Goal: Task Accomplishment & Management: Use online tool/utility

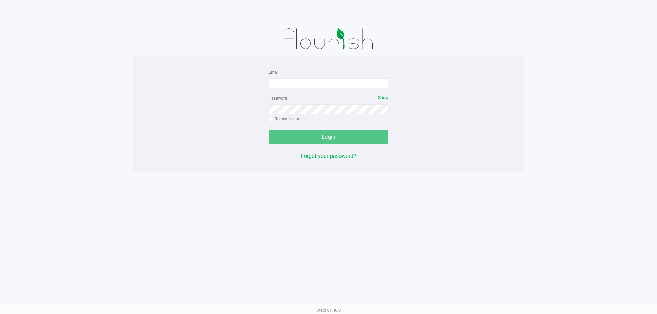
click at [325, 56] on img at bounding box center [328, 39] width 106 height 34
click at [316, 81] on input "Email" at bounding box center [329, 83] width 120 height 10
type input "[EMAIL_ADDRESS][DOMAIN_NAME]"
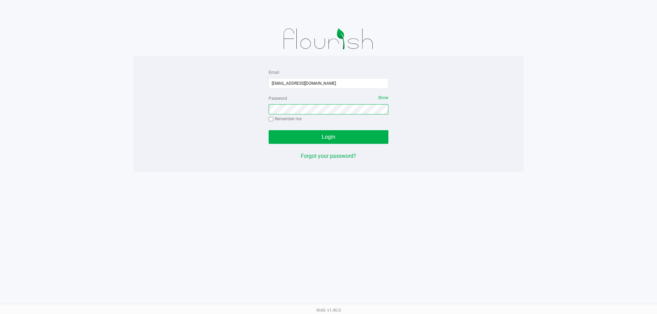
click at [269, 130] on button "Login" at bounding box center [329, 137] width 120 height 14
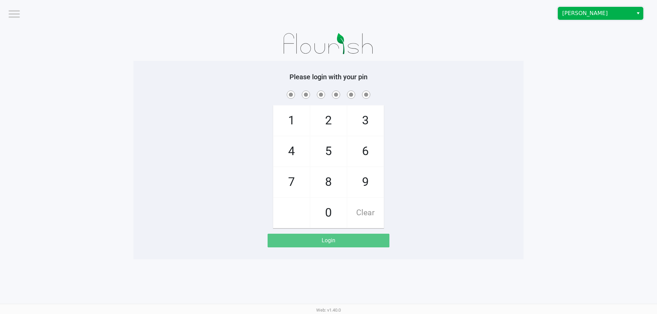
click at [618, 15] on span "[PERSON_NAME]" at bounding box center [595, 13] width 67 height 8
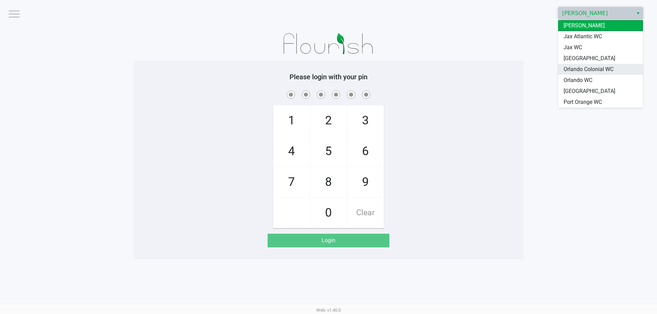
click at [600, 74] on li "Orlando Colonial WC" at bounding box center [600, 69] width 85 height 11
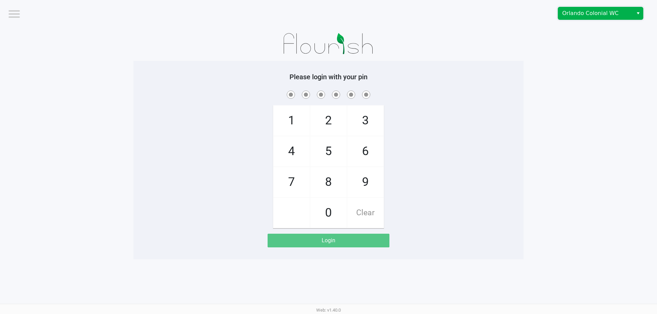
click at [610, 16] on span "Orlando Colonial WC" at bounding box center [595, 13] width 67 height 8
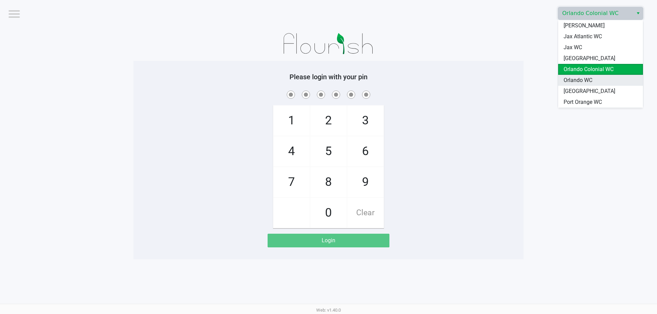
click at [602, 77] on li "Orlando WC" at bounding box center [600, 80] width 85 height 11
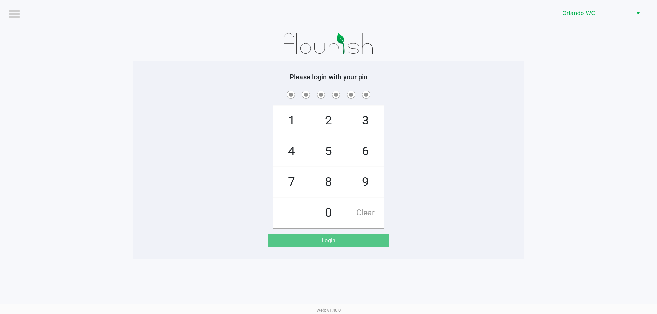
drag, startPoint x: 572, startPoint y: 79, endPoint x: 568, endPoint y: 69, distance: 10.9
click at [571, 79] on app-pos-login-wrapper "Logout Orlando WC Please login with your pin 1 4 7 2 5 8 0 3 6 9 Clear Login" at bounding box center [328, 130] width 657 height 260
checkbox input "true"
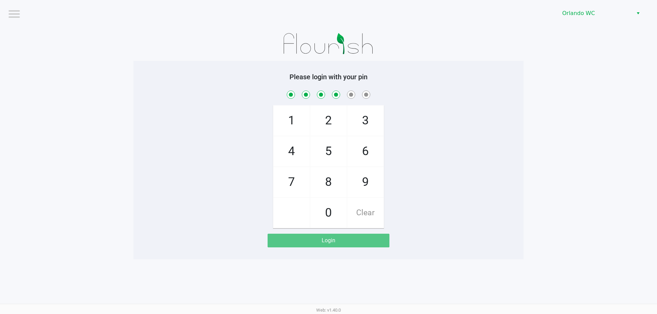
checkbox input "true"
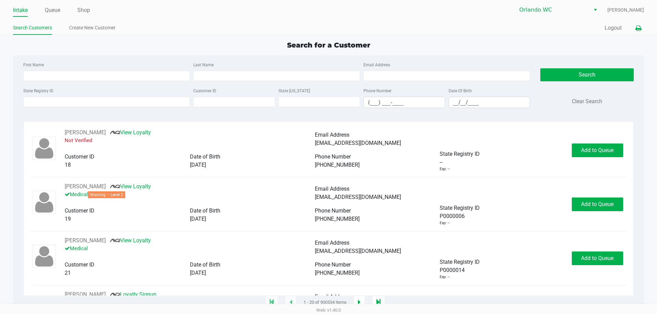
click at [639, 28] on icon at bounding box center [638, 28] width 6 height 5
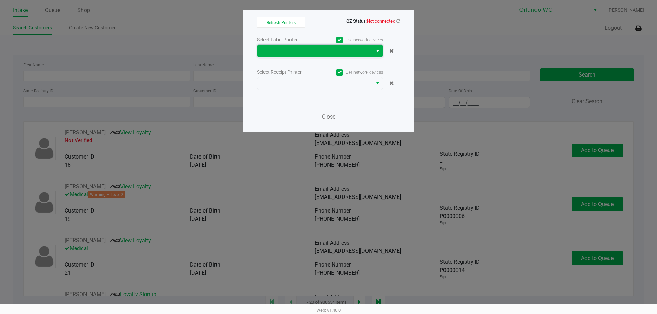
click at [315, 53] on span at bounding box center [314, 51] width 107 height 8
click at [434, 28] on ngb-modal-window "Refresh Printers QZ Status: Not connected Select Label Printer Use network devi…" at bounding box center [328, 157] width 657 height 314
click at [399, 21] on icon at bounding box center [398, 21] width 4 height 4
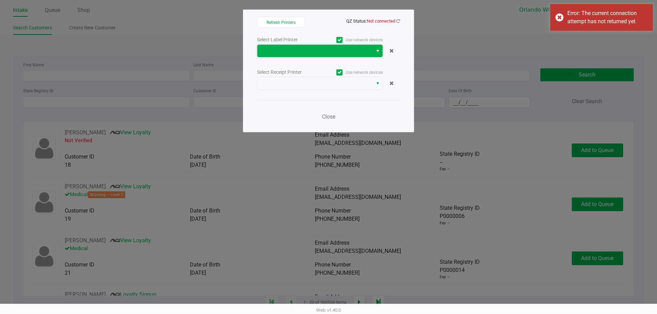
click at [339, 46] on span at bounding box center [314, 51] width 115 height 12
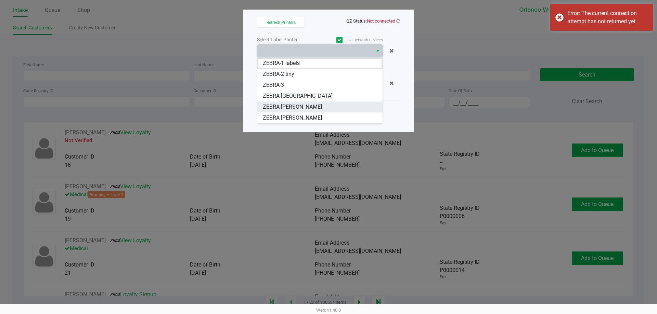
click at [290, 108] on span "ZEBRA-RODNEY-ATKINS" at bounding box center [292, 107] width 59 height 8
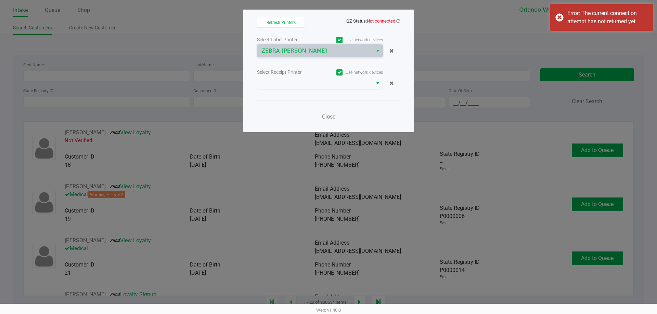
click at [293, 76] on div "Select Receipt Printer" at bounding box center [288, 72] width 63 height 7
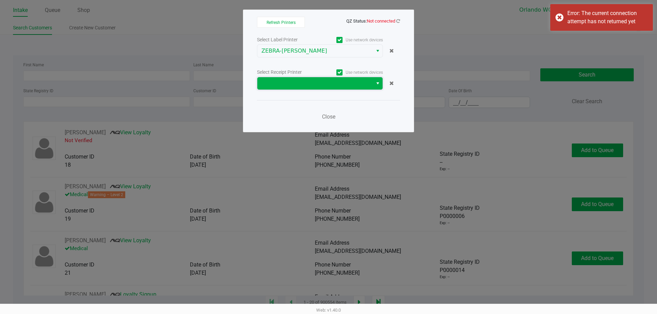
click at [293, 80] on span at bounding box center [314, 83] width 107 height 8
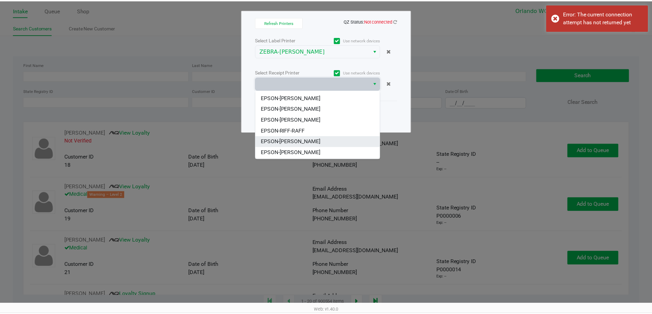
scroll to position [30, 0]
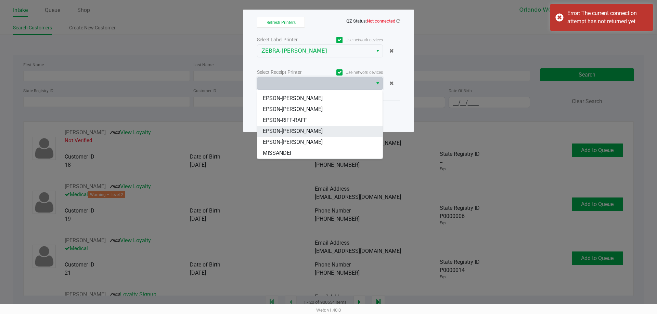
click at [304, 134] on span "EPSON-[PERSON_NAME]" at bounding box center [293, 131] width 60 height 8
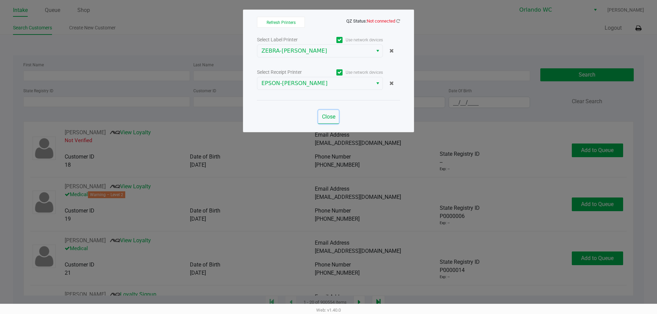
click at [330, 119] on span "Close" at bounding box center [328, 117] width 13 height 7
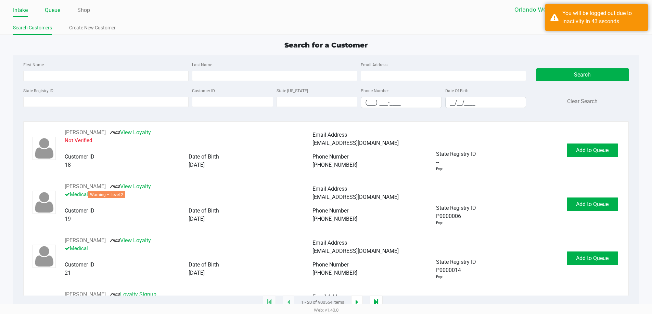
click at [46, 8] on link "Queue" at bounding box center [52, 10] width 15 height 10
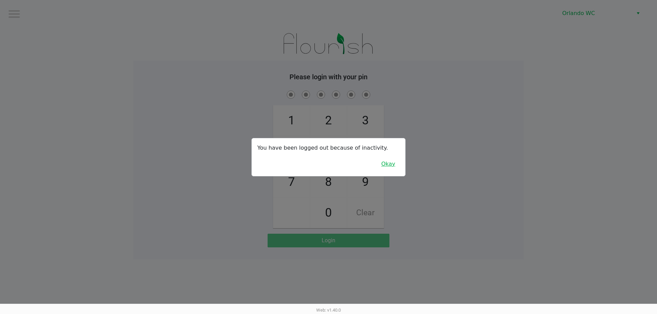
click at [396, 161] on button "Okay" at bounding box center [388, 164] width 23 height 13
click at [395, 160] on div "1 4 7 2 5 8 0 3 6 9 Clear" at bounding box center [328, 158] width 390 height 139
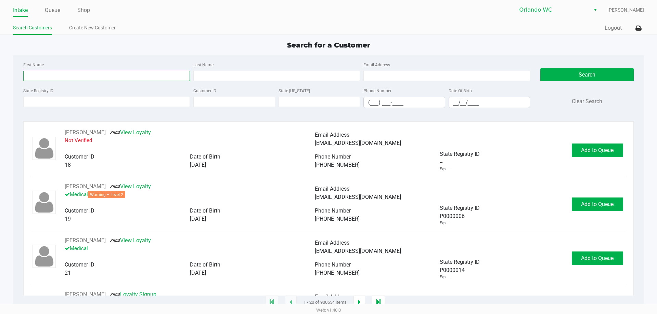
click at [38, 76] on input "First Name" at bounding box center [106, 76] width 167 height 10
type input "joshua"
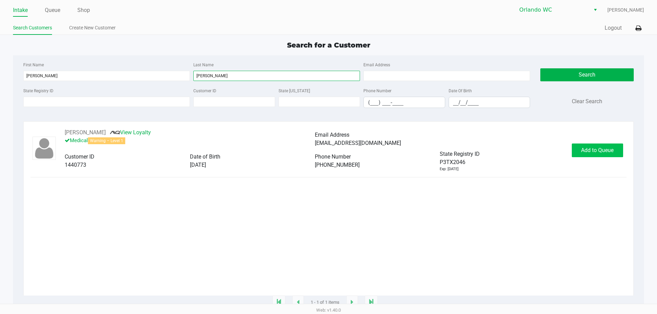
type input "schario"
click at [591, 150] on span "Add to Queue" at bounding box center [597, 150] width 33 height 7
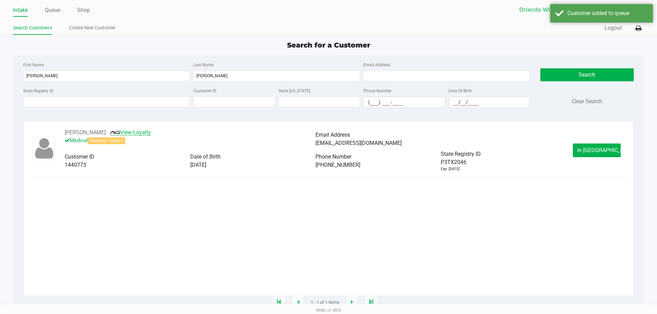
click at [151, 130] on link "View Loyalty" at bounding box center [130, 132] width 41 height 7
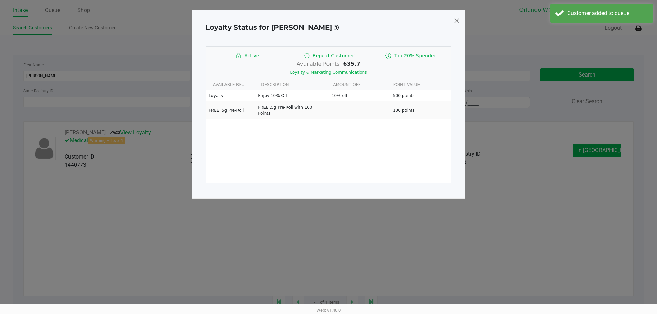
click at [455, 23] on span at bounding box center [457, 20] width 6 height 11
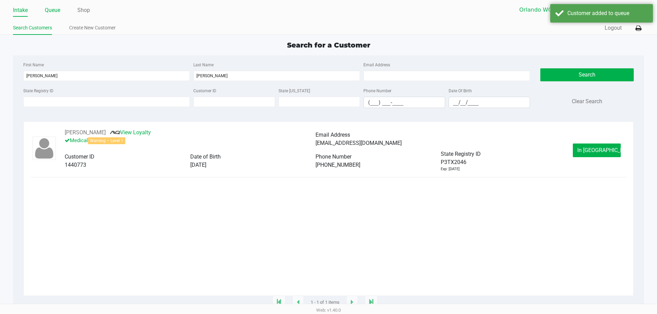
click at [56, 13] on link "Queue" at bounding box center [52, 10] width 15 height 10
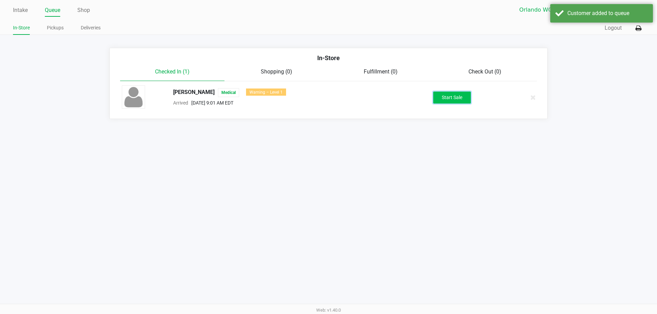
click at [451, 94] on button "Start Sale" at bounding box center [452, 98] width 38 height 12
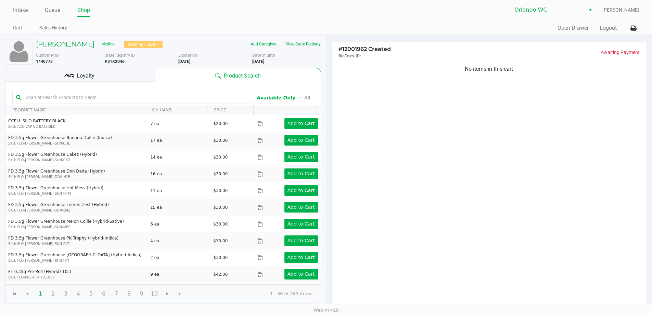
click at [302, 44] on button "View State Registry" at bounding box center [301, 44] width 40 height 11
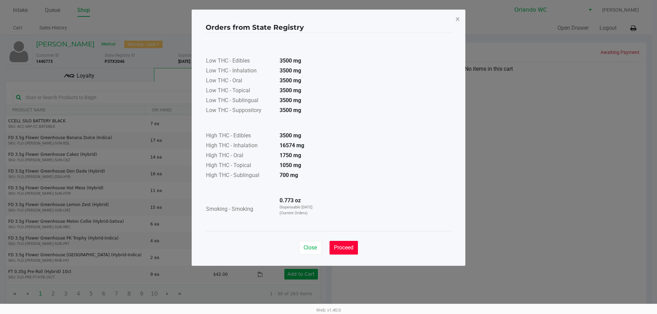
click at [346, 245] on span "Proceed" at bounding box center [344, 248] width 20 height 7
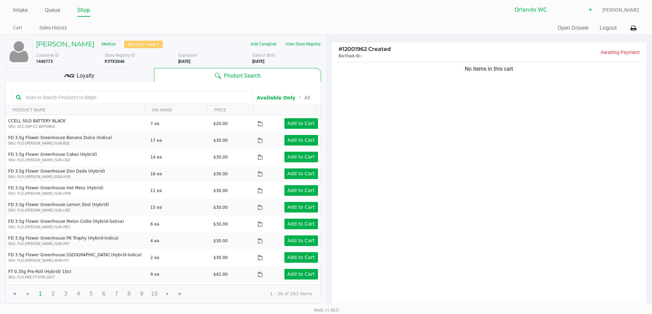
click at [260, 62] on b "6/23/1975" at bounding box center [258, 61] width 12 height 5
copy div "6/23/1975"
click at [115, 61] on b "P3TX2046" at bounding box center [115, 61] width 20 height 5
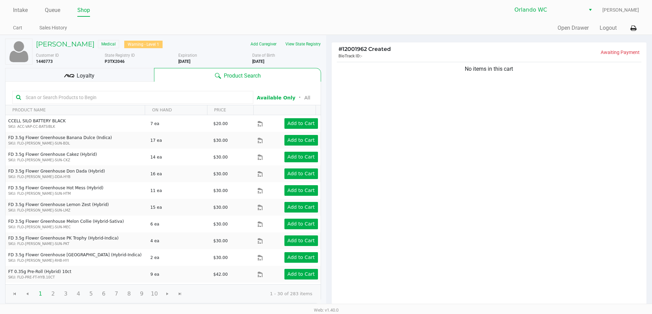
click at [115, 61] on b "P3TX2046" at bounding box center [115, 61] width 20 height 5
copy b "P3TX2046"
click at [403, 114] on div "No items in this cart" at bounding box center [489, 185] width 315 height 248
click at [100, 105] on kendo-grid-toolbar "Available Only ᛫ All" at bounding box center [162, 94] width 315 height 24
click at [99, 99] on input "text" at bounding box center [136, 97] width 227 height 10
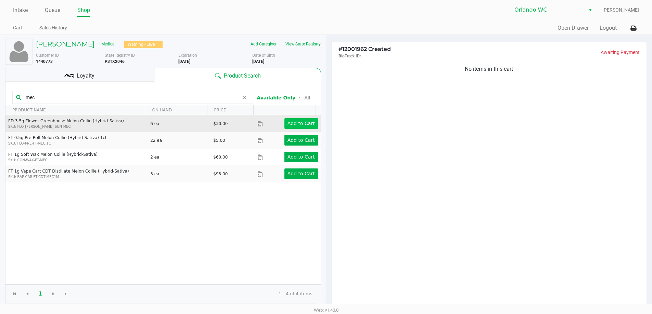
type input "mec"
click at [294, 123] on app-button-loader "Add to Cart" at bounding box center [300, 123] width 27 height 5
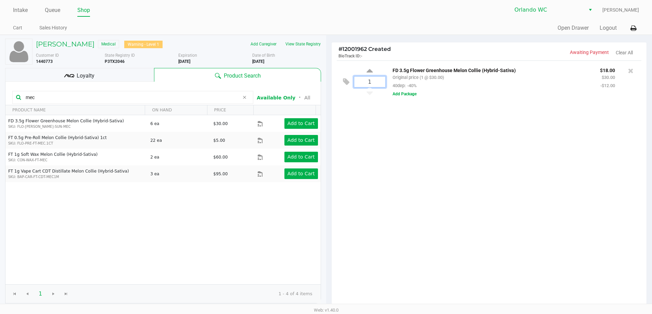
click at [377, 80] on input "1" at bounding box center [369, 82] width 31 height 11
type input "6"
click at [389, 112] on div "JOSHUA SCHARIO Medical Warning - Level 1 Add Caregiver View State Registry Cust…" at bounding box center [326, 210] width 652 height 350
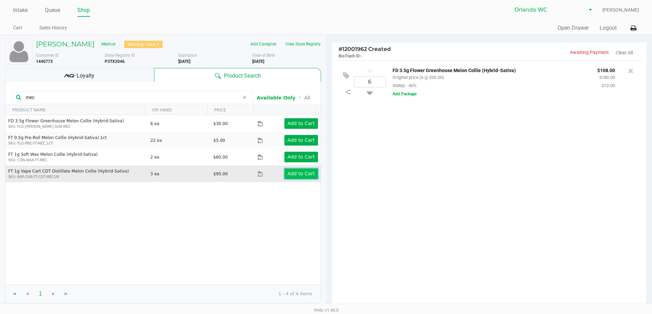
click at [292, 176] on app-button-loader "Add to Cart" at bounding box center [300, 173] width 27 height 5
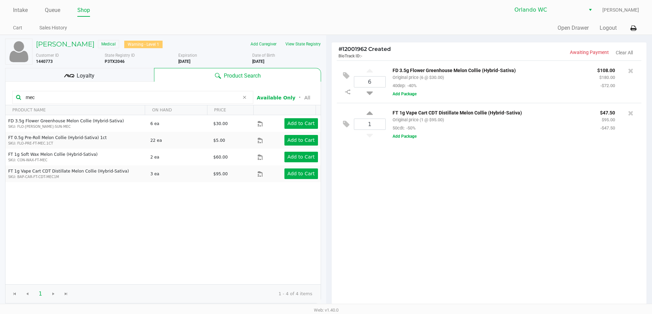
click at [120, 77] on div "Loyalty" at bounding box center [79, 75] width 149 height 14
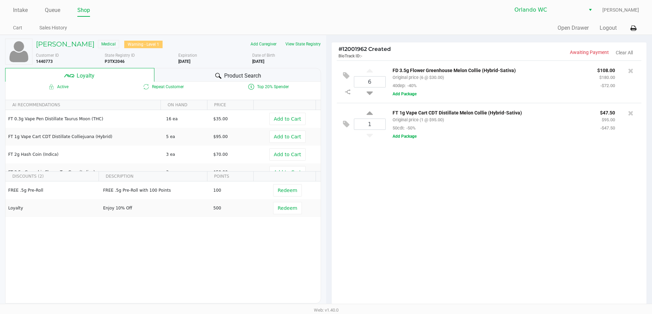
click at [265, 74] on div "Product Search" at bounding box center [237, 75] width 167 height 14
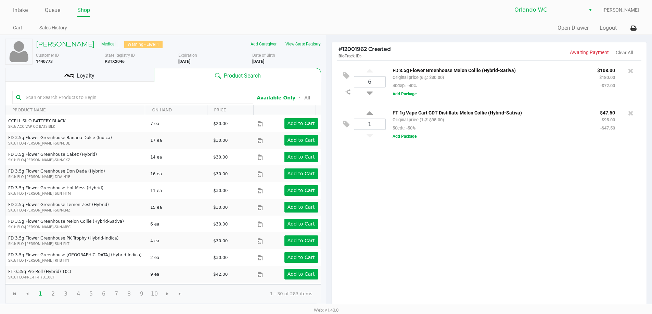
click at [120, 94] on input "text" at bounding box center [136, 97] width 227 height 10
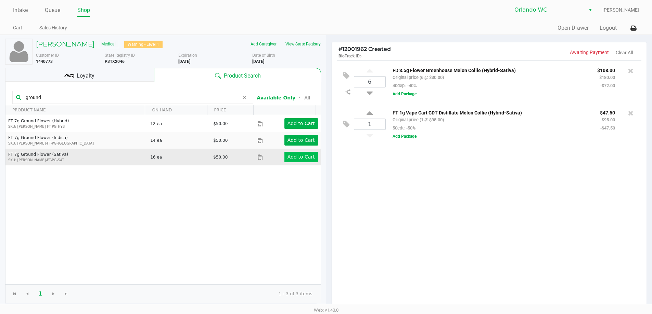
type input "ground"
click at [308, 159] on app-button-loader "Add to Cart" at bounding box center [300, 156] width 27 height 5
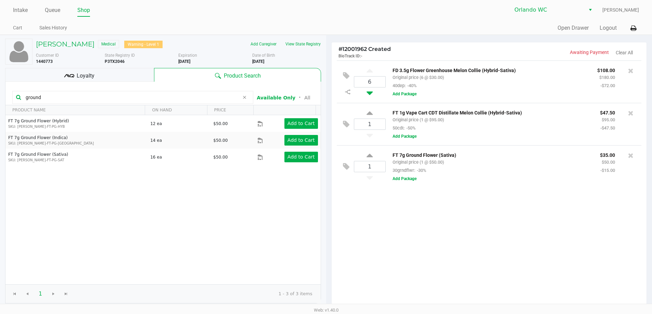
click at [371, 90] on icon at bounding box center [369, 92] width 6 height 9
type input "5"
click at [371, 96] on icon at bounding box center [369, 92] width 6 height 9
type input "4"
click at [306, 48] on button "View State Registry" at bounding box center [301, 44] width 40 height 11
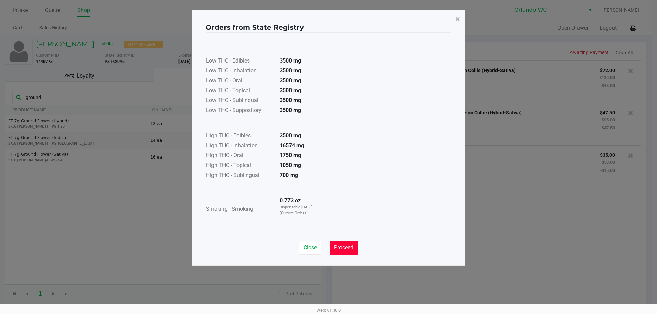
click at [348, 250] on span "Proceed" at bounding box center [344, 248] width 20 height 7
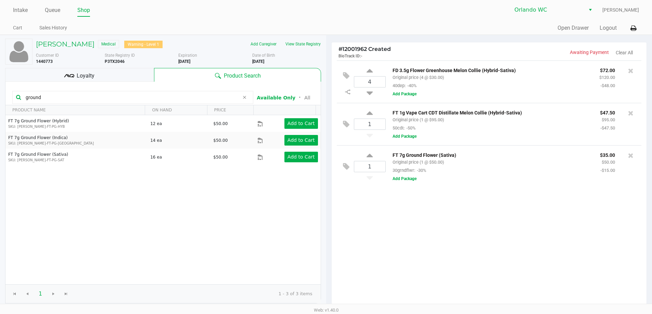
click at [524, 248] on div "4 FD 3.5g Flower Greenhouse Melon Collie (Hybrid-Sativa) Original price (4 @ $3…" at bounding box center [489, 185] width 315 height 248
click at [103, 78] on div "Loyalty" at bounding box center [79, 75] width 149 height 14
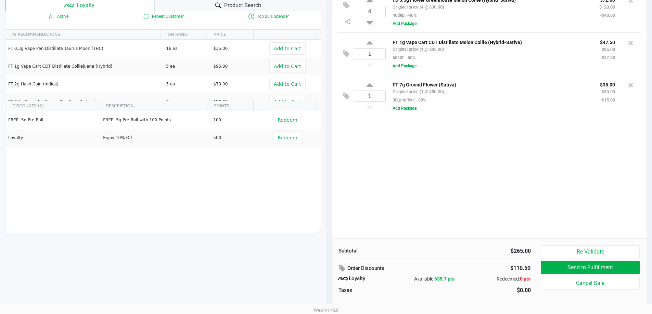
scroll to position [78, 0]
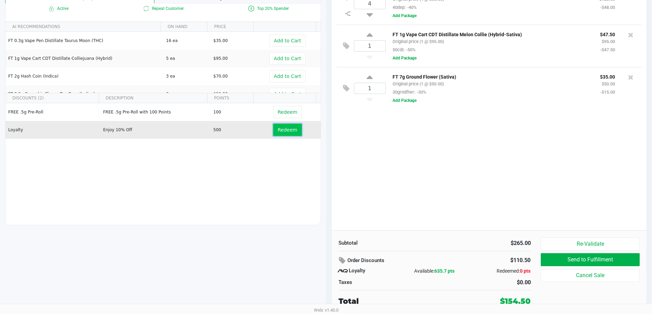
click at [277, 133] on span "Redeem" at bounding box center [287, 129] width 20 height 5
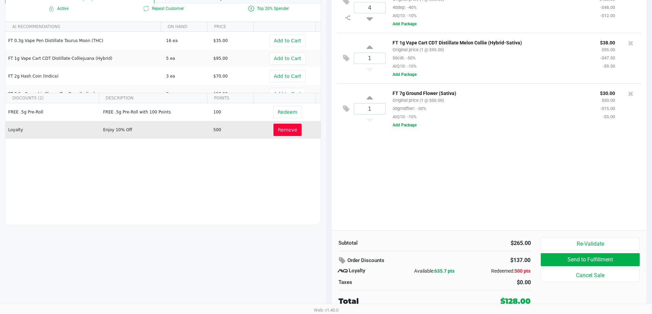
click at [408, 209] on div "4 FD 3.5g Flower Greenhouse Melon Collie (Hybrid-Sativa) Original price (4 @ $3…" at bounding box center [489, 106] width 315 height 248
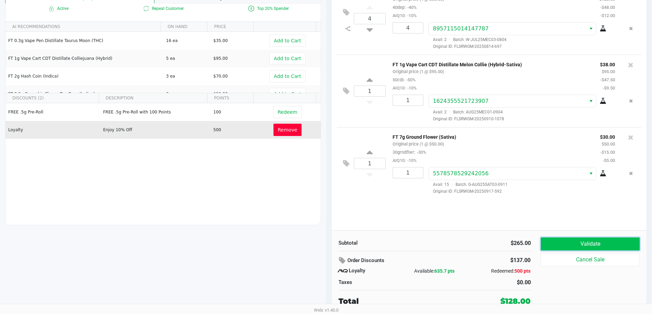
click at [548, 246] on button "Validate" at bounding box center [590, 244] width 99 height 13
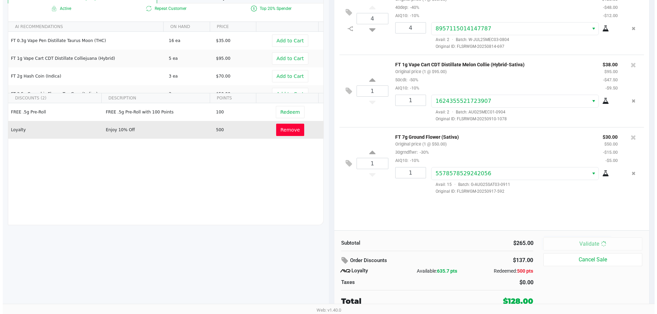
scroll to position [0, 0]
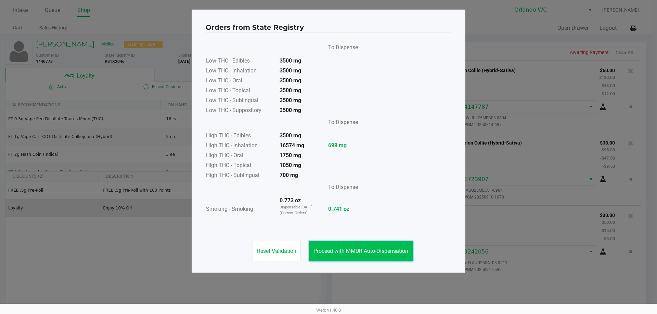
click at [357, 250] on span "Proceed with MMUR Auto-Dispensation" at bounding box center [360, 251] width 95 height 7
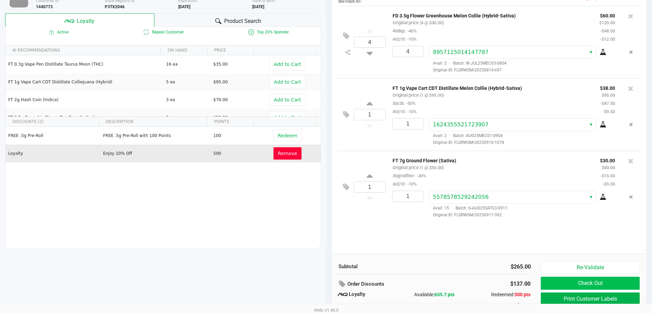
scroll to position [78, 0]
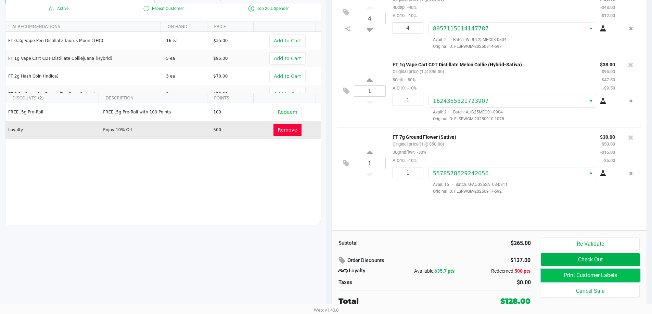
click at [562, 275] on button "Print Customer Labels" at bounding box center [590, 275] width 99 height 13
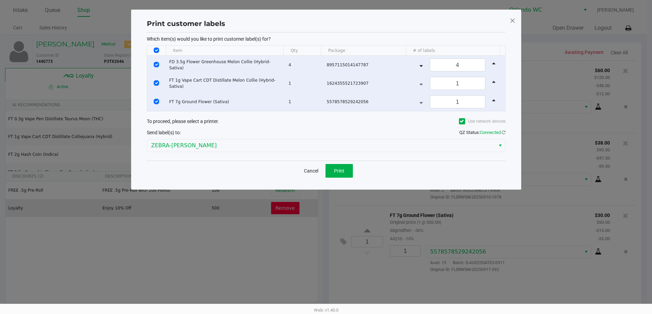
scroll to position [0, 0]
click at [343, 169] on span "Print" at bounding box center [341, 170] width 10 height 5
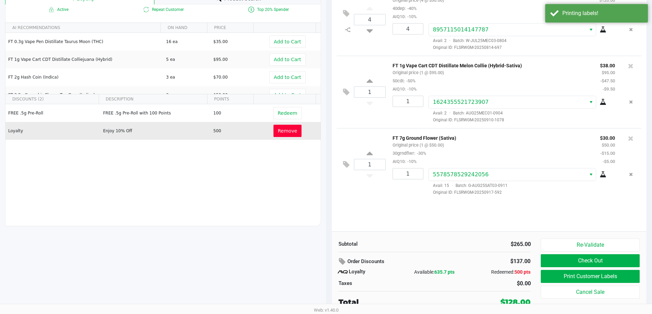
scroll to position [78, 0]
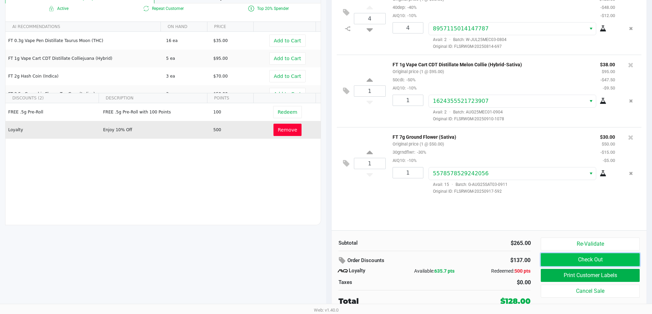
click at [595, 261] on button "Check Out" at bounding box center [590, 260] width 99 height 13
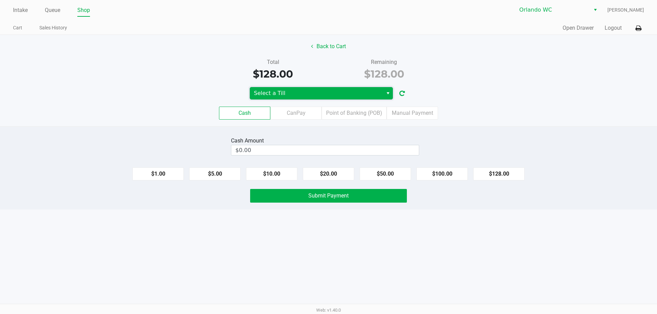
click at [321, 96] on span "Select a Till" at bounding box center [316, 93] width 125 height 8
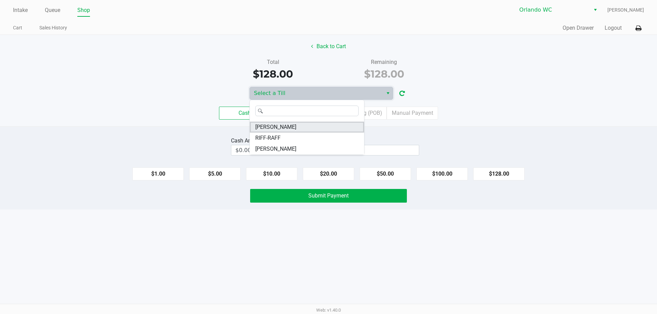
click at [292, 126] on span "RODNEY-ATKINS" at bounding box center [275, 127] width 41 height 8
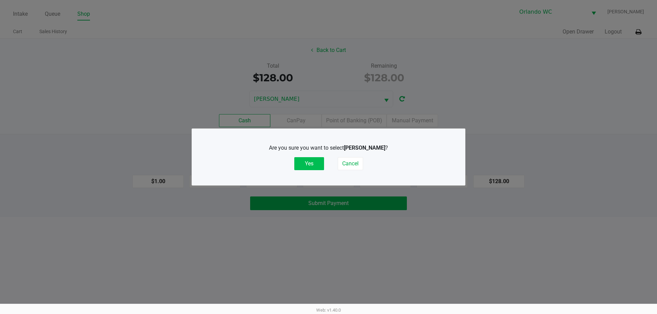
click at [313, 165] on button "Yes" at bounding box center [309, 163] width 30 height 13
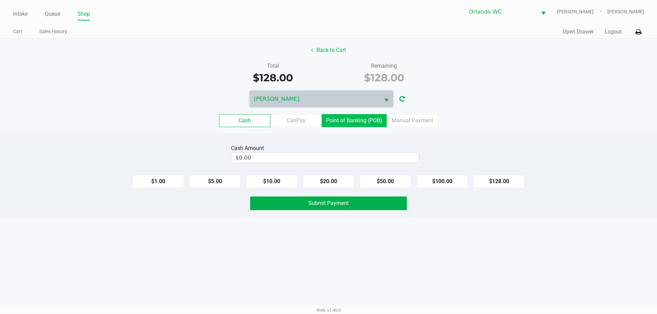
click at [354, 123] on label "Point of Banking (POB)" at bounding box center [354, 120] width 65 height 13
click at [0, 0] on 7 "Point of Banking (POB)" at bounding box center [0, 0] width 0 height 0
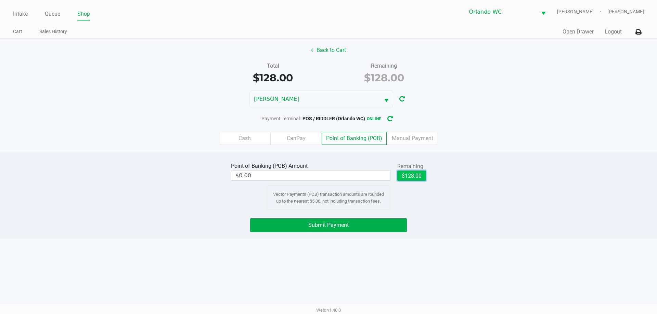
click at [405, 176] on button "$128.00" at bounding box center [411, 176] width 29 height 10
type input "$128.00"
click at [346, 230] on button "Submit Payment" at bounding box center [328, 226] width 157 height 14
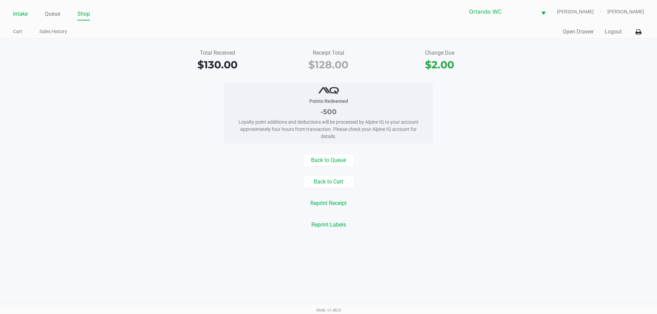
click at [26, 14] on link "Intake" at bounding box center [20, 14] width 15 height 10
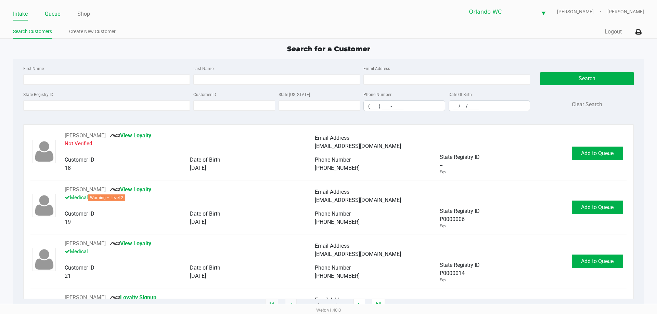
click at [46, 10] on link "Queue" at bounding box center [52, 14] width 15 height 10
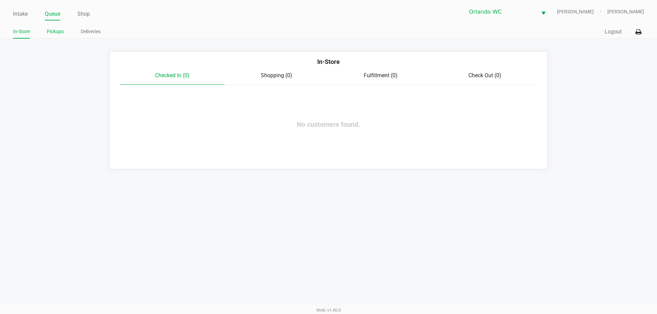
click at [56, 29] on link "Pickups" at bounding box center [55, 31] width 17 height 9
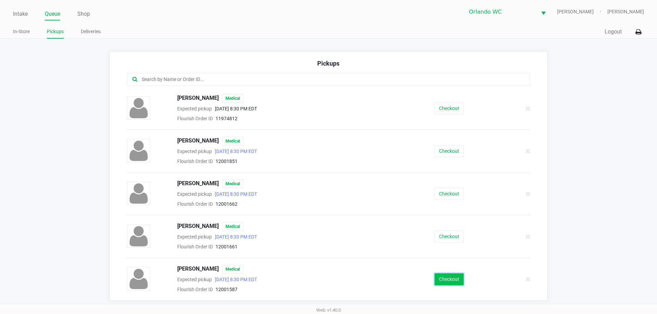
click at [443, 274] on button "Checkout" at bounding box center [449, 280] width 29 height 12
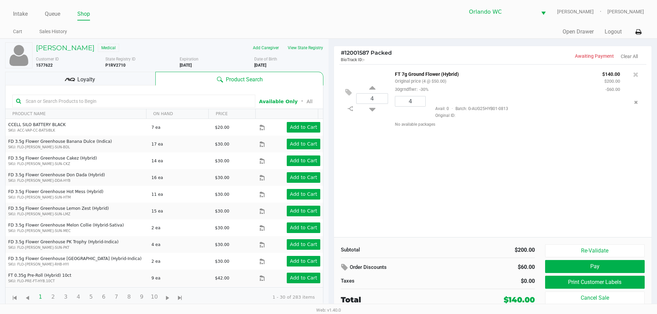
click at [475, 170] on div "4 FT 7g Ground Flower (Hybrid) Original price (4 @ $50.00) 30grndflwr: -30% $14…" at bounding box center [493, 150] width 318 height 173
click at [294, 49] on button "View State Registry" at bounding box center [303, 47] width 40 height 11
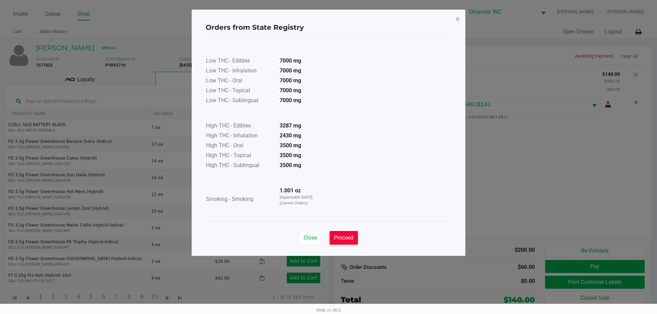
click at [347, 238] on span "Proceed" at bounding box center [344, 238] width 20 height 7
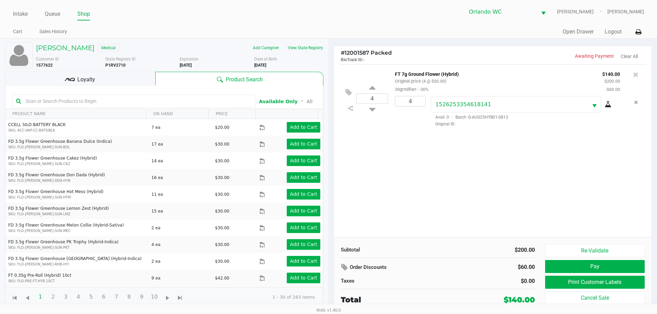
click at [82, 79] on span "Loyalty" at bounding box center [86, 80] width 18 height 8
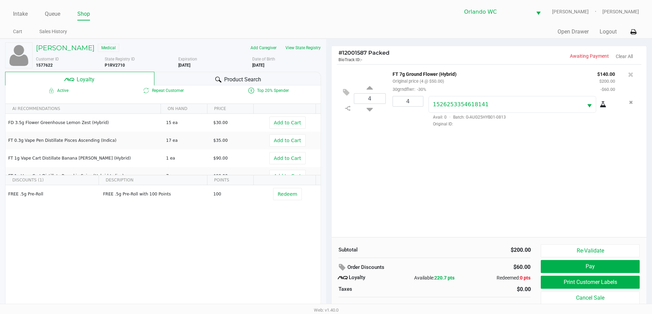
click at [437, 210] on div "4 FT 7g Ground Flower (Hybrid) Original price (4 @ $50.00) 30grndflwr: -30% $14…" at bounding box center [489, 150] width 315 height 173
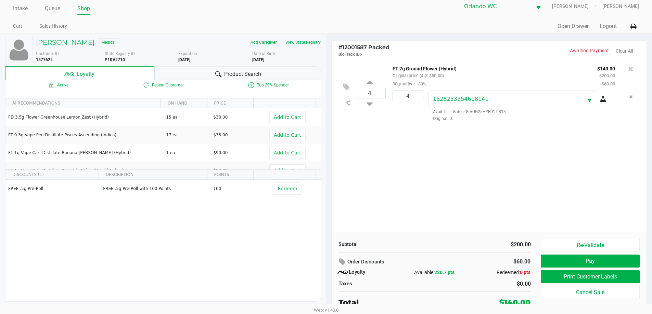
scroll to position [7, 0]
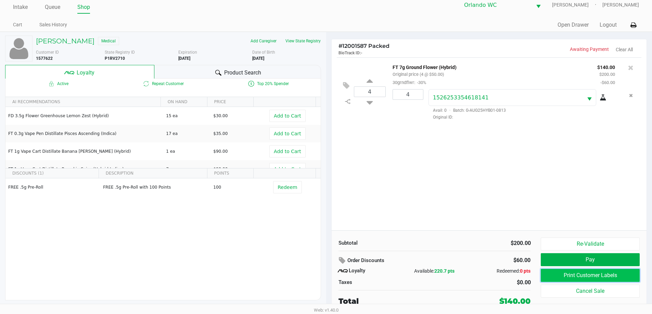
click at [551, 275] on button "Print Customer Labels" at bounding box center [590, 275] width 99 height 13
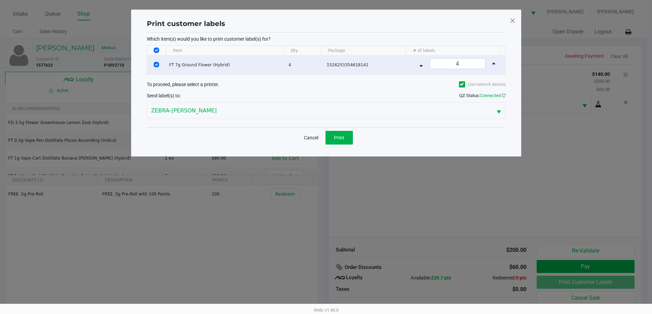
scroll to position [0, 0]
click at [341, 141] on button "Print" at bounding box center [341, 138] width 27 height 14
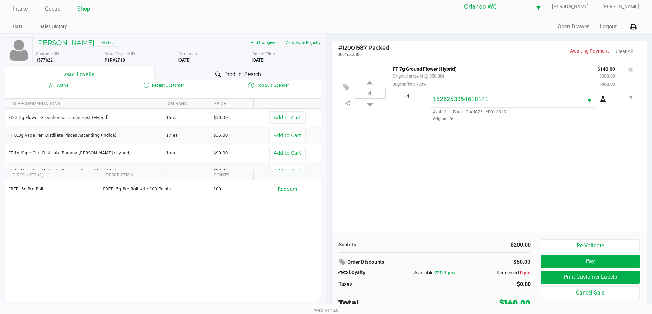
scroll to position [7, 0]
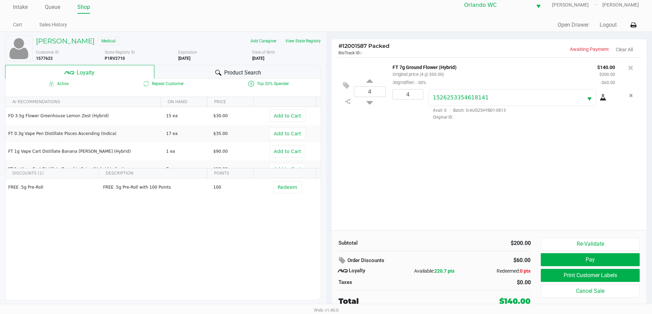
click at [468, 194] on div "4 FT 7g Ground Flower (Hybrid) Original price (4 @ $50.00) 30grndflwr: -30% $14…" at bounding box center [489, 143] width 315 height 173
click at [589, 257] on button "Pay" at bounding box center [590, 260] width 99 height 13
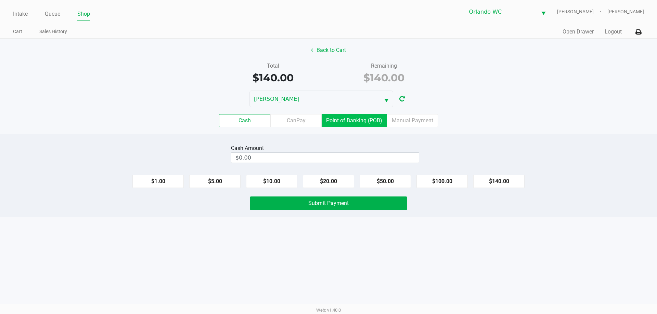
click at [369, 124] on label "Point of Banking (POB)" at bounding box center [354, 120] width 65 height 13
click at [0, 0] on 7 "Point of Banking (POB)" at bounding box center [0, 0] width 0 height 0
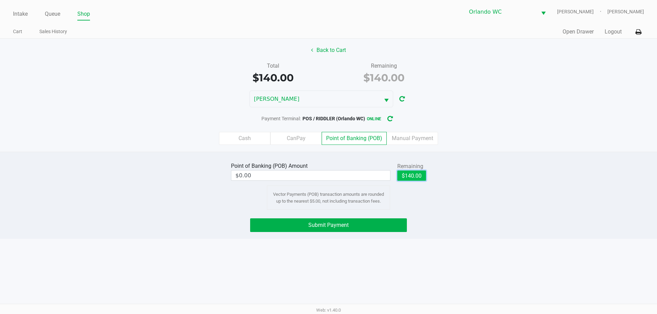
click at [417, 180] on button "$140.00" at bounding box center [411, 176] width 29 height 10
type input "$140.00"
click at [347, 235] on div "Point of Banking (POB) Amount $140.00 Remaining $140.00 Clear Vector Payments (…" at bounding box center [328, 195] width 657 height 87
click at [347, 222] on span "Submit Payment" at bounding box center [328, 225] width 40 height 7
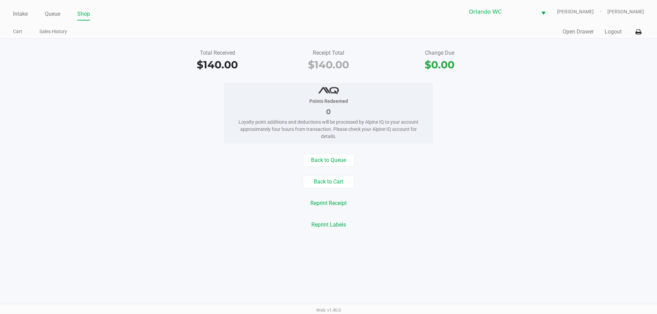
click at [520, 235] on div "Total Received $140.00 Receipt Total $140.00 Change Due $0.00 Points Redeemed 0…" at bounding box center [328, 139] width 657 height 201
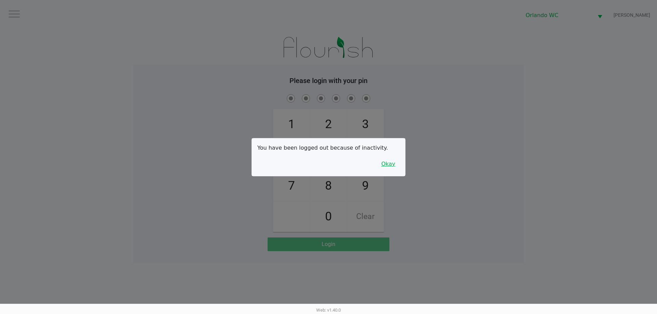
click at [383, 166] on button "Okay" at bounding box center [388, 164] width 23 height 13
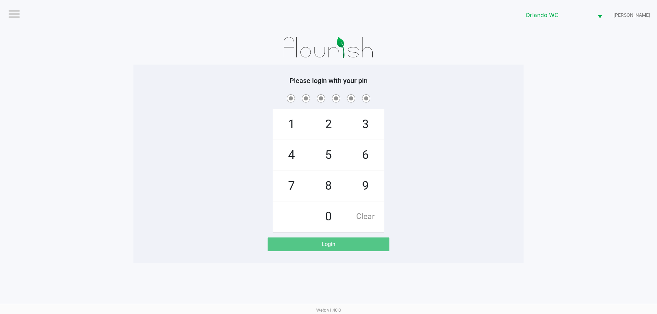
click at [472, 140] on div "1 4 7 2 5 8 0 3 6 9 Clear" at bounding box center [328, 162] width 390 height 139
checkbox input "true"
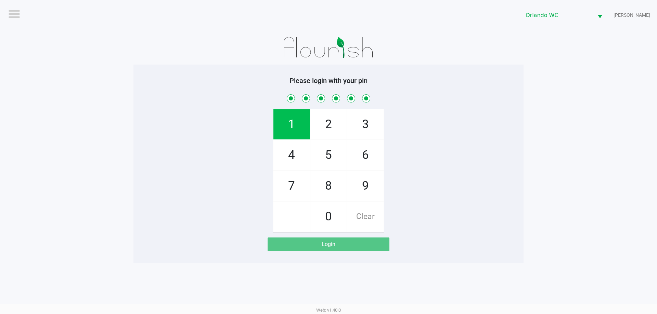
checkbox input "true"
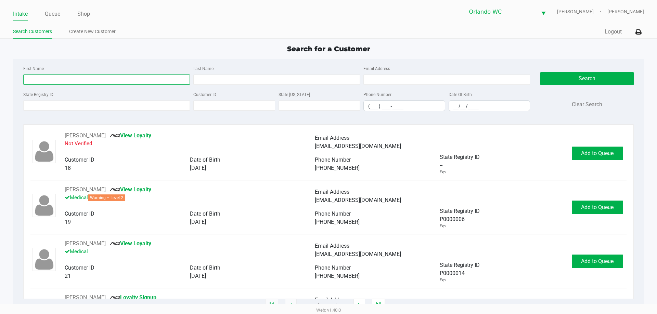
click at [35, 78] on input "First Name" at bounding box center [106, 80] width 167 height 10
type input "steven"
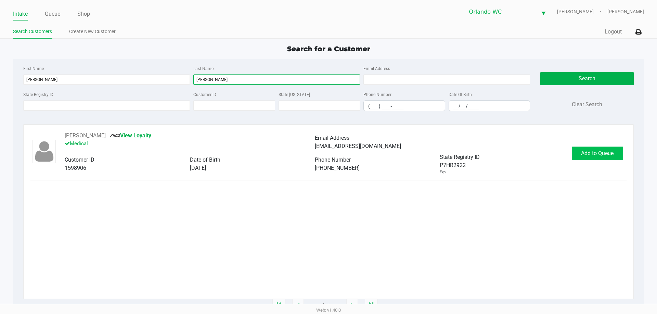
type input "collard"
click at [586, 159] on button "Add to Queue" at bounding box center [597, 154] width 51 height 14
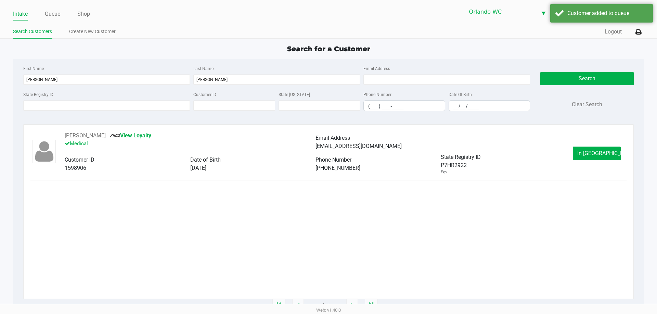
click at [145, 139] on div "STEVEN COLLARD View Loyalty Medical" at bounding box center [190, 143] width 250 height 22
click at [146, 137] on link "View Loyalty" at bounding box center [130, 135] width 41 height 7
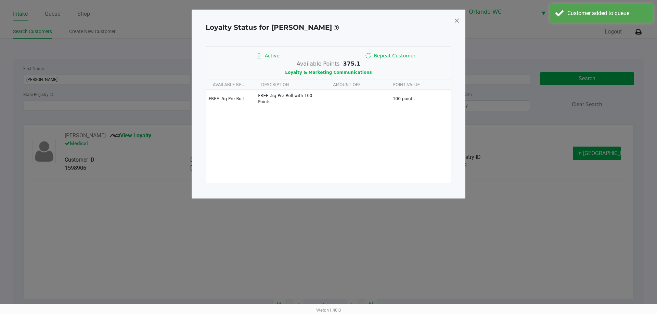
click at [456, 20] on span at bounding box center [457, 20] width 6 height 11
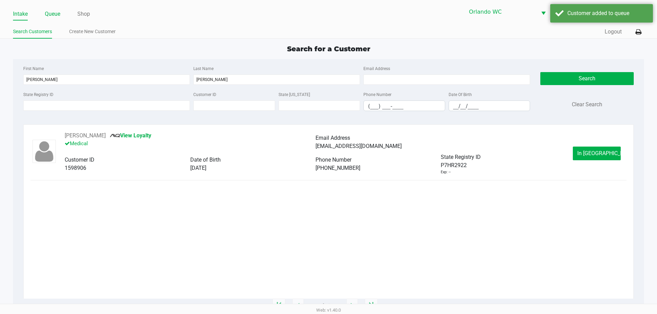
click at [51, 14] on link "Queue" at bounding box center [52, 14] width 15 height 10
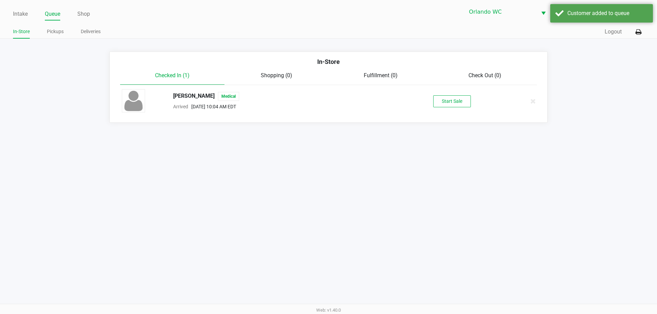
click at [451, 106] on button "Start Sale" at bounding box center [452, 101] width 38 height 12
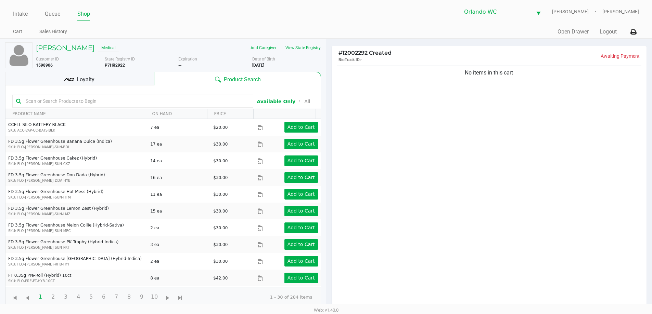
click at [115, 76] on div "Loyalty" at bounding box center [79, 79] width 149 height 14
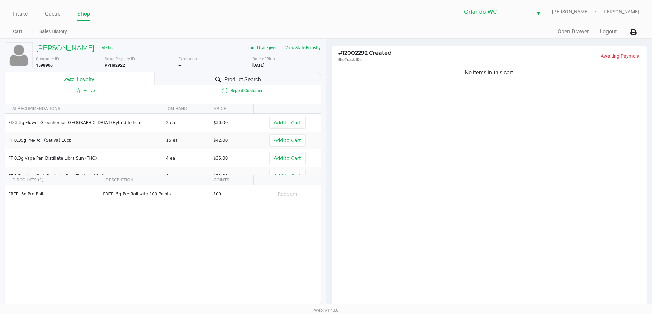
click at [313, 52] on button "View State Registry" at bounding box center [301, 47] width 40 height 11
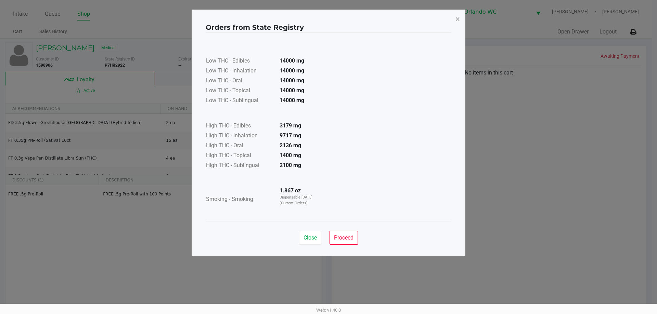
click at [355, 231] on div "Close Proceed" at bounding box center [329, 235] width 246 height 28
click at [334, 238] on span "Proceed" at bounding box center [344, 238] width 20 height 7
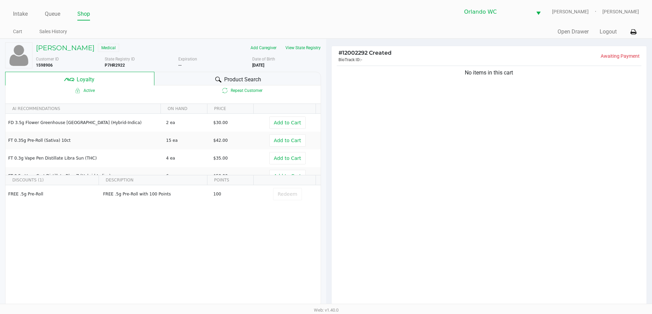
click at [187, 73] on div "Product Search" at bounding box center [237, 79] width 167 height 14
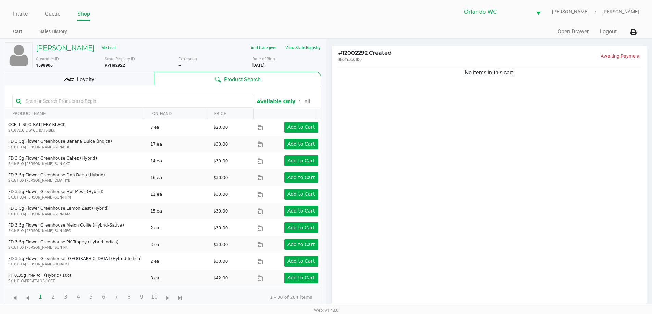
click at [118, 102] on input "text" at bounding box center [136, 101] width 227 height 10
click at [308, 43] on button "View State Registry" at bounding box center [301, 47] width 40 height 11
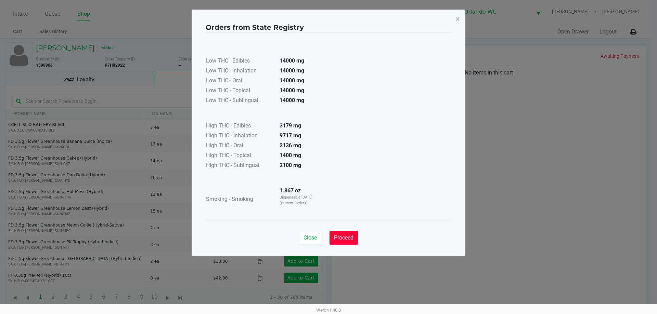
click at [354, 233] on button "Proceed" at bounding box center [343, 238] width 28 height 14
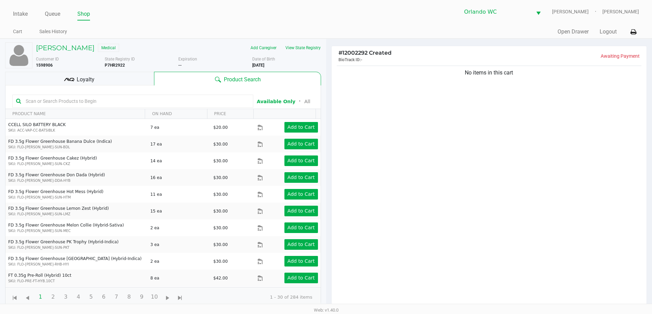
click at [220, 100] on input "text" at bounding box center [136, 101] width 227 height 10
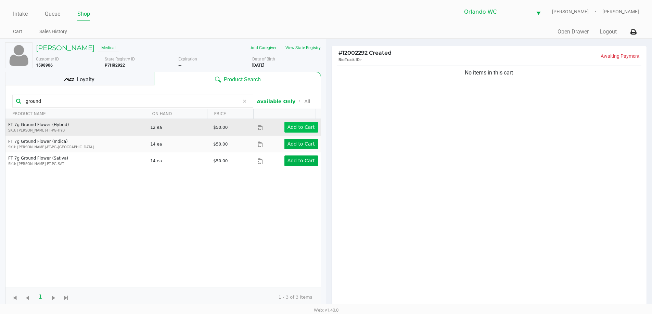
type input "ground"
click at [299, 129] on app-button-loader "Add to Cart" at bounding box center [300, 127] width 27 height 5
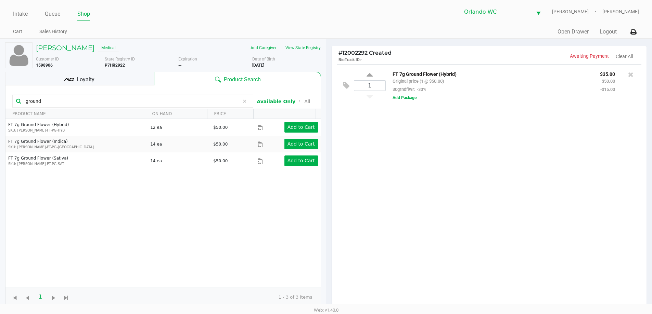
click at [388, 161] on div "1 FT 7g Ground Flower (Hybrid) Original price (1 @ $50.00) 30grndflwr: -30% $35…" at bounding box center [489, 188] width 315 height 248
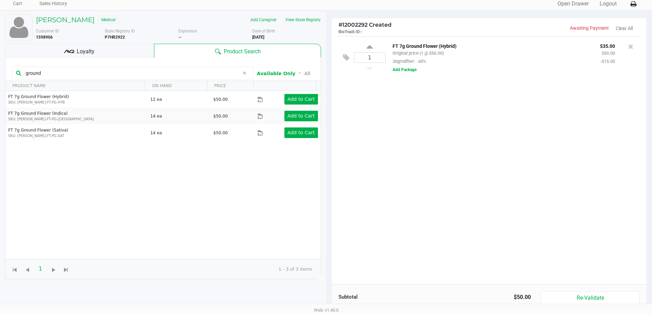
scroll to position [14, 0]
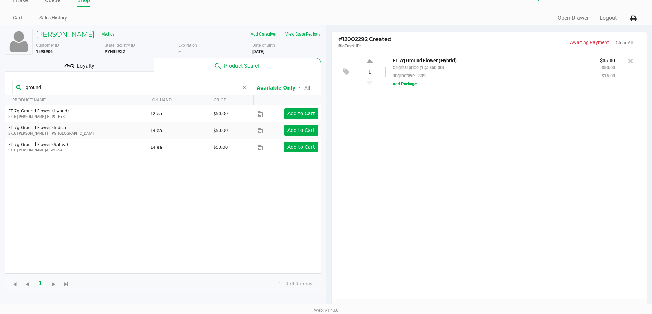
click at [381, 165] on div "1 FT 7g Ground Flower (Hybrid) Original price (1 @ $50.00) 30grndflwr: -30% $35…" at bounding box center [489, 175] width 315 height 248
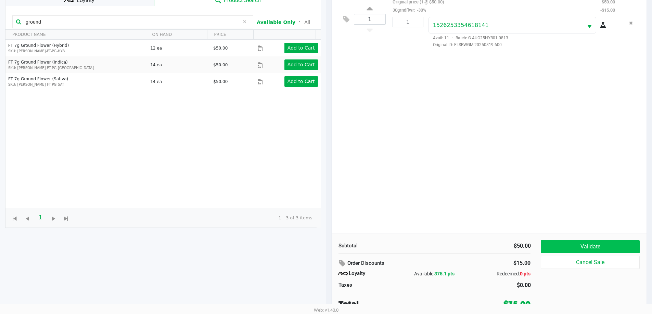
scroll to position [82, 0]
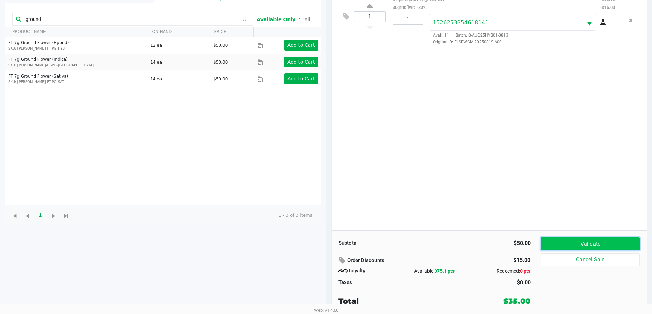
click at [556, 244] on button "Validate" at bounding box center [590, 244] width 99 height 13
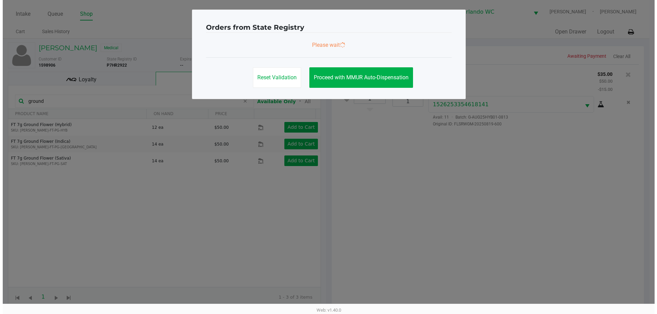
scroll to position [0, 0]
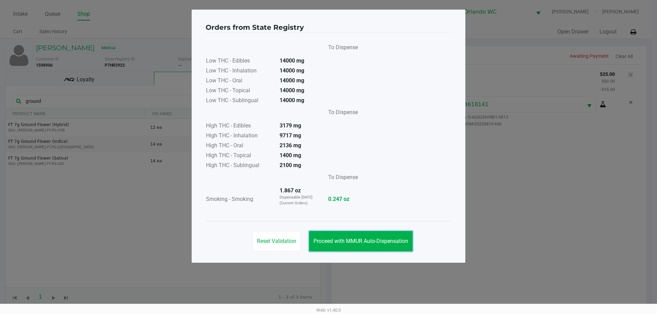
drag, startPoint x: 371, startPoint y: 233, endPoint x: 513, endPoint y: 248, distance: 142.8
click at [372, 233] on button "Proceed with MMUR Auto-Dispensation" at bounding box center [361, 241] width 104 height 21
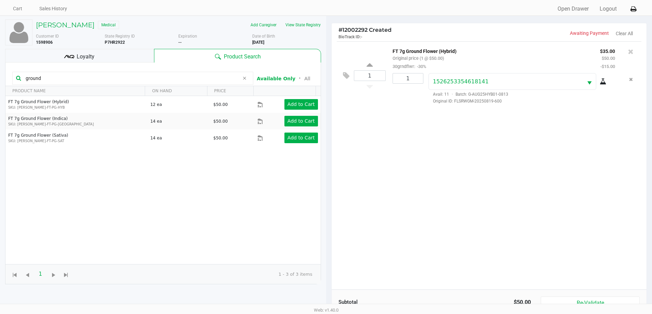
scroll to position [82, 0]
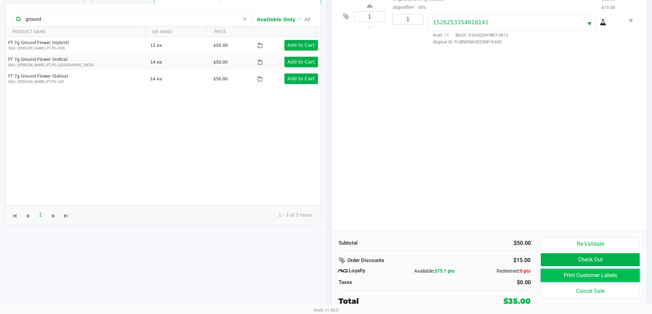
click at [602, 273] on button "Print Customer Labels" at bounding box center [590, 275] width 99 height 13
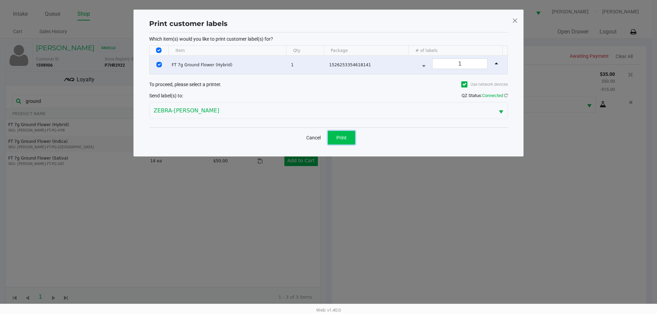
click at [344, 138] on span "Print" at bounding box center [341, 137] width 10 height 5
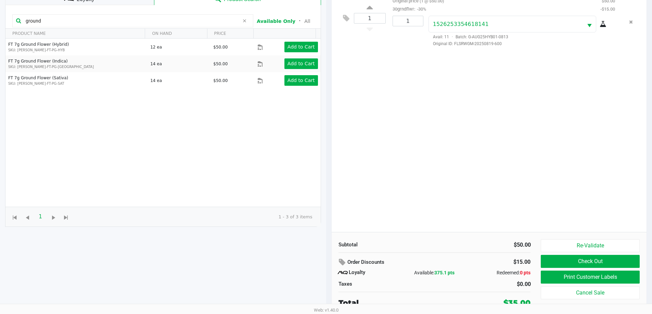
scroll to position [82, 0]
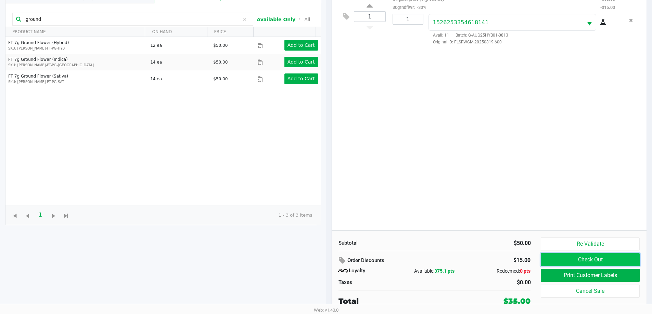
click at [576, 260] on button "Check Out" at bounding box center [590, 260] width 99 height 13
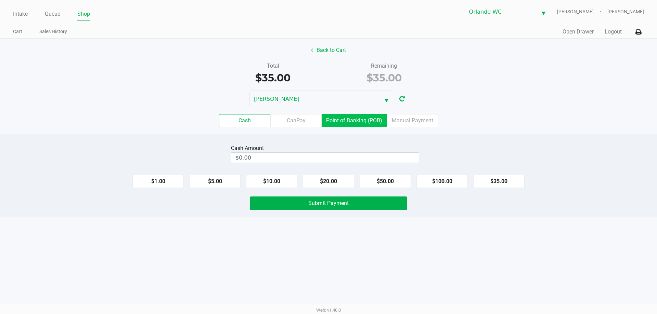
click at [373, 122] on label "Point of Banking (POB)" at bounding box center [354, 120] width 65 height 13
click at [0, 0] on 7 "Point of Banking (POB)" at bounding box center [0, 0] width 0 height 0
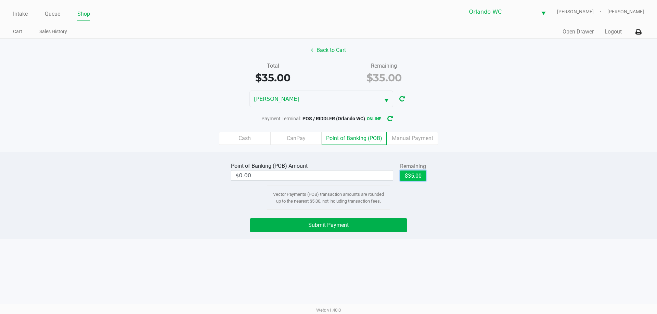
click at [417, 177] on button "$35.00" at bounding box center [413, 176] width 26 height 10
type input "$35.00"
click at [369, 221] on button "Submit Payment" at bounding box center [328, 226] width 157 height 14
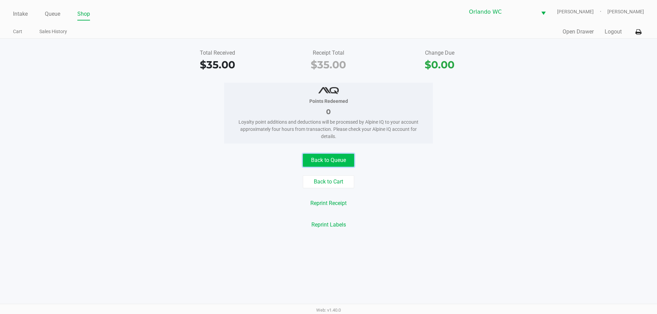
click at [340, 164] on button "Back to Queue" at bounding box center [328, 160] width 51 height 13
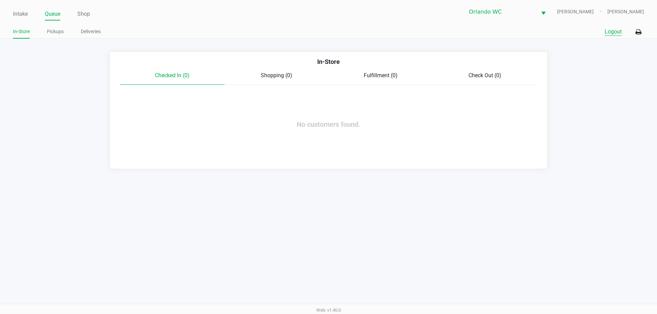
click at [609, 32] on button "Logout" at bounding box center [613, 32] width 17 height 8
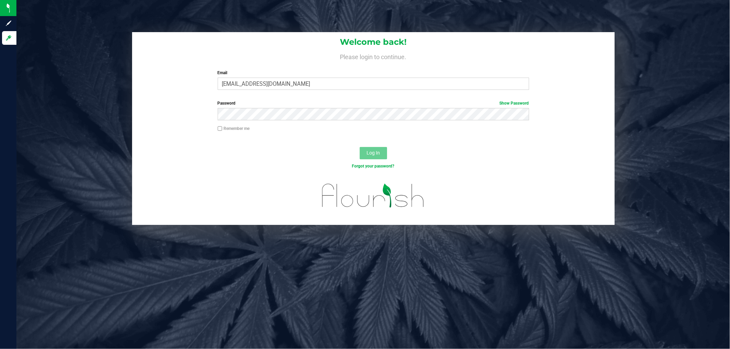
type input "[EMAIL_ADDRESS][DOMAIN_NAME]"
click at [360, 147] on button "Log In" at bounding box center [373, 153] width 27 height 12
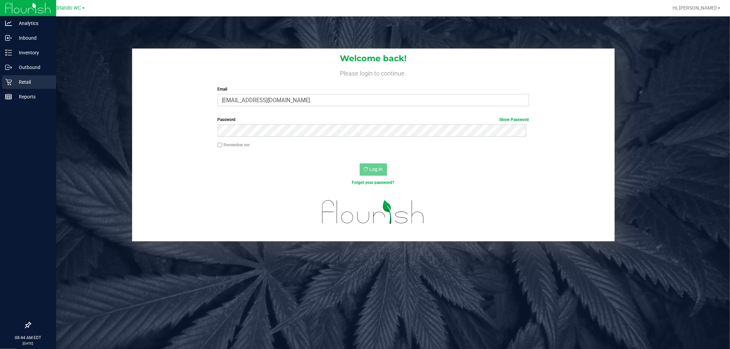
click at [12, 78] on p "Retail" at bounding box center [32, 82] width 41 height 8
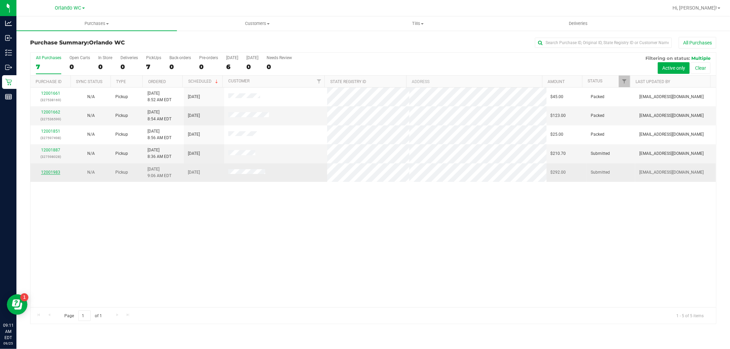
click at [47, 170] on link "12001983" at bounding box center [50, 172] width 19 height 5
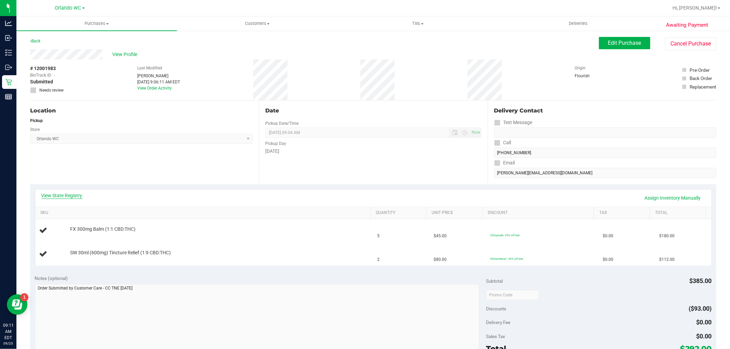
click at [64, 194] on link "View State Registry" at bounding box center [61, 195] width 41 height 7
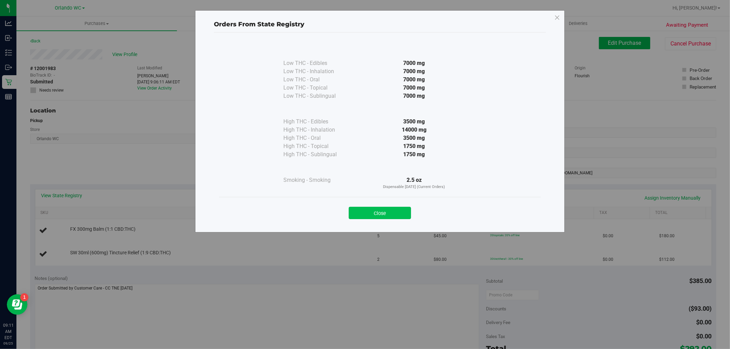
click at [372, 214] on button "Close" at bounding box center [380, 213] width 62 height 12
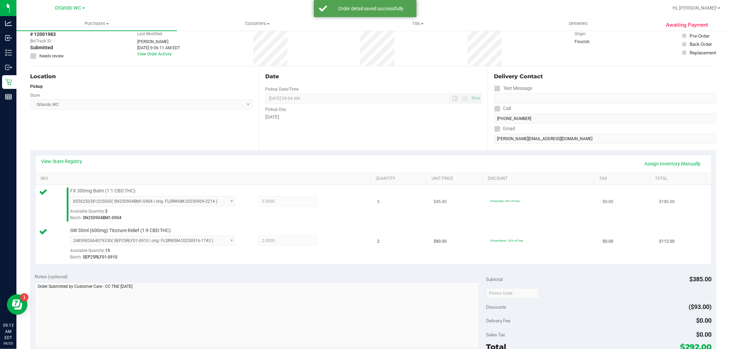
scroll to position [152, 0]
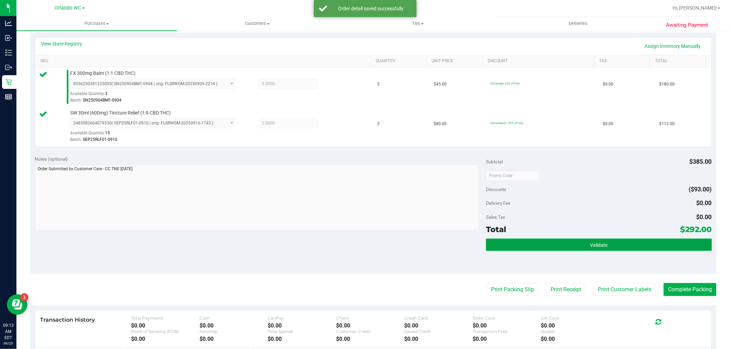
click at [601, 247] on span "Validate" at bounding box center [598, 245] width 17 height 5
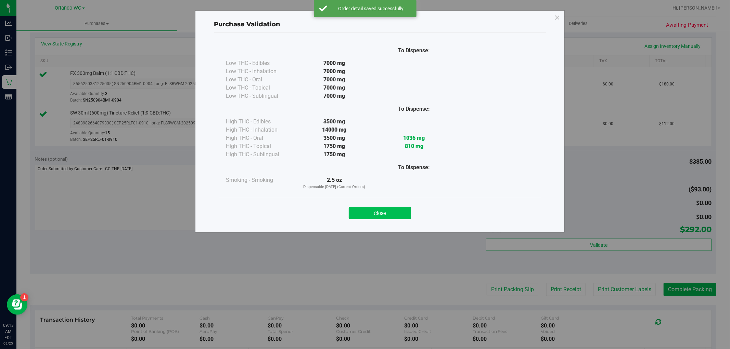
click at [394, 210] on button "Close" at bounding box center [380, 213] width 62 height 12
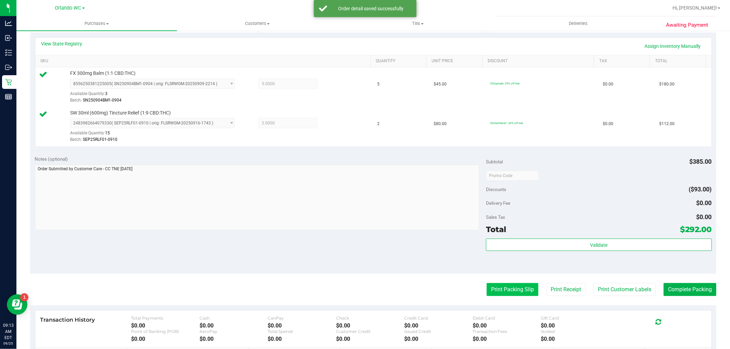
click at [488, 294] on button "Print Packing Slip" at bounding box center [513, 289] width 52 height 13
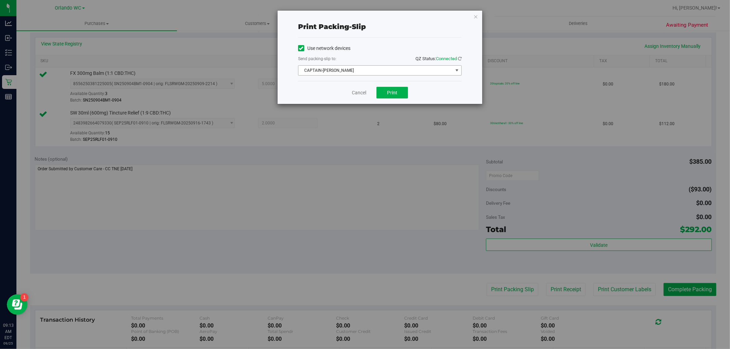
click at [346, 70] on span "CAPTAIN-[PERSON_NAME]" at bounding box center [375, 71] width 154 height 10
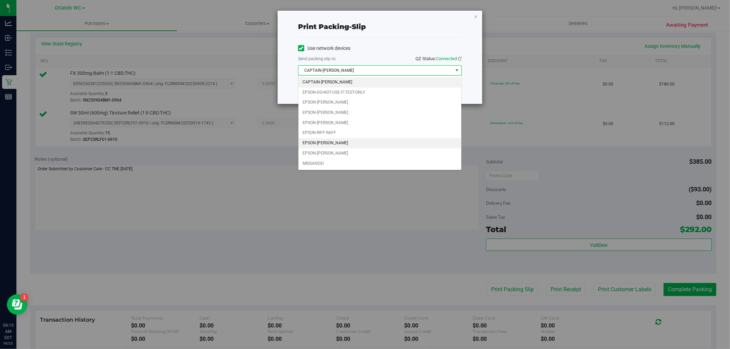
click at [351, 140] on li "EPSON-[PERSON_NAME]" at bounding box center [379, 143] width 163 height 10
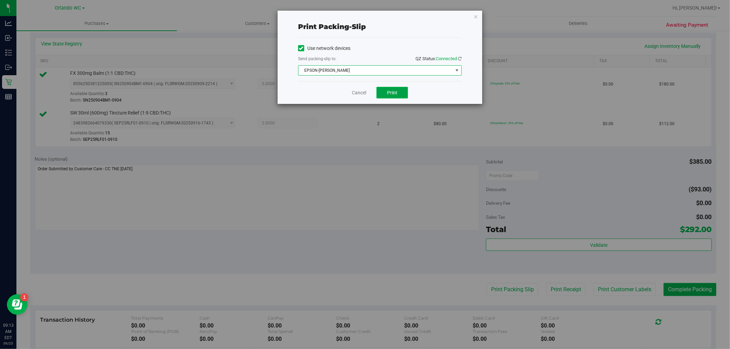
click at [386, 97] on button "Print" at bounding box center [391, 93] width 31 height 12
click at [357, 90] on link "Cancel" at bounding box center [359, 92] width 14 height 7
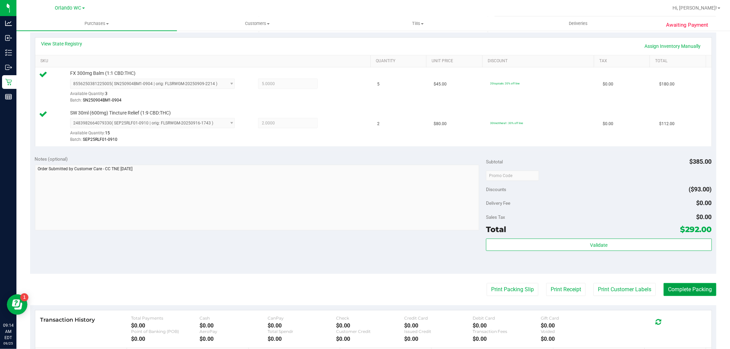
click at [685, 290] on button "Complete Packing" at bounding box center [689, 289] width 53 height 13
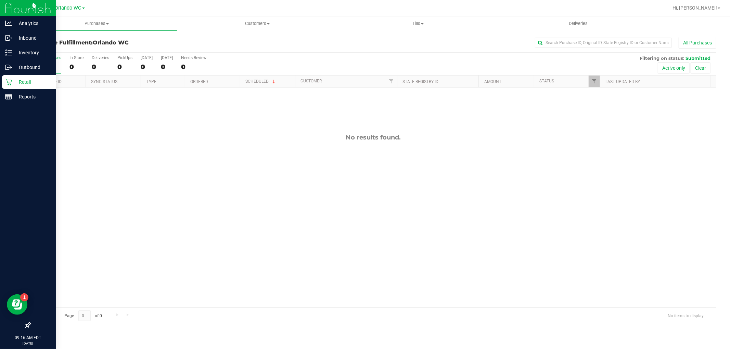
click at [10, 80] on icon at bounding box center [8, 82] width 7 height 7
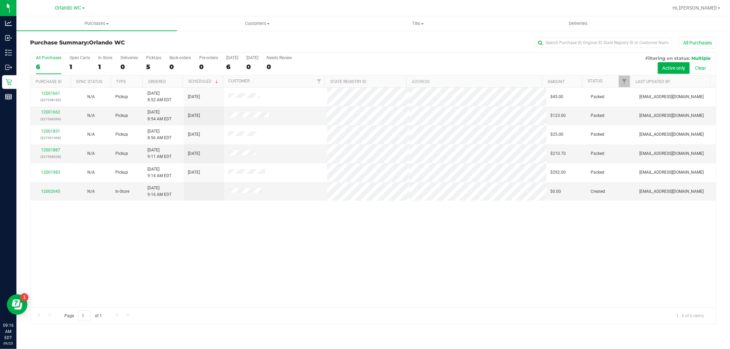
click at [56, 59] on div "All Purchases" at bounding box center [48, 57] width 25 height 5
click at [0, 0] on input "All Purchases 6" at bounding box center [0, 0] width 0 height 0
click at [46, 67] on div "6" at bounding box center [48, 67] width 25 height 8
click at [0, 0] on input "All Purchases 6" at bounding box center [0, 0] width 0 height 0
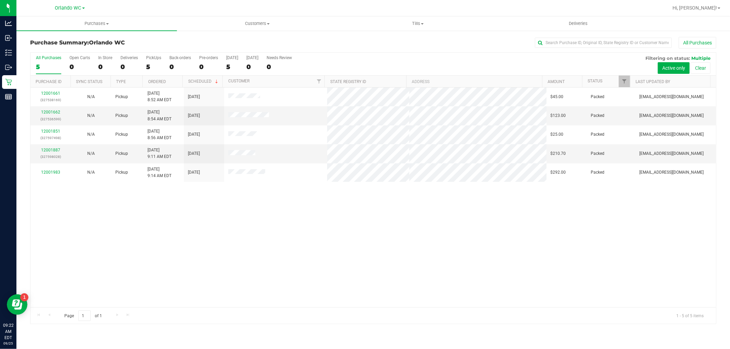
click at [49, 60] on div "All Purchases" at bounding box center [48, 57] width 25 height 5
click at [0, 0] on input "All Purchases 5" at bounding box center [0, 0] width 0 height 0
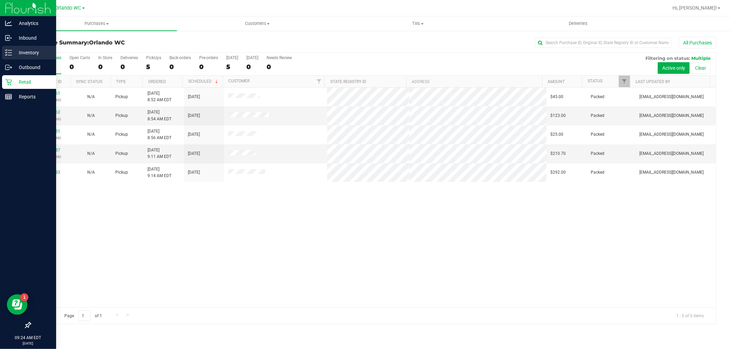
click at [6, 49] on div "Inventory" at bounding box center [29, 53] width 54 height 14
click at [11, 53] on icon at bounding box center [8, 52] width 7 height 7
click at [6, 55] on icon at bounding box center [5, 54] width 1 height 1
click at [24, 51] on p "Inventory" at bounding box center [32, 53] width 41 height 8
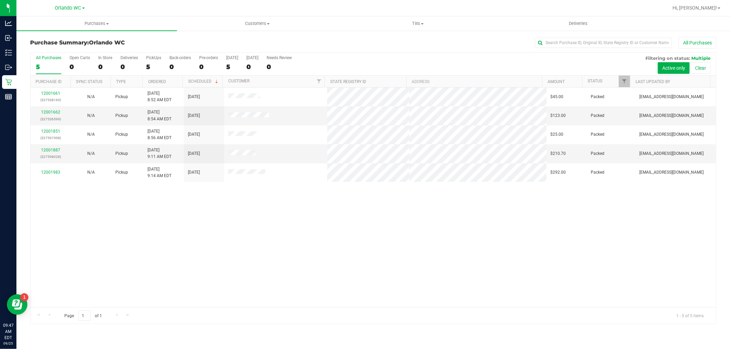
click at [43, 64] on div "5" at bounding box center [48, 67] width 25 height 8
click at [0, 0] on input "All Purchases 5" at bounding box center [0, 0] width 0 height 0
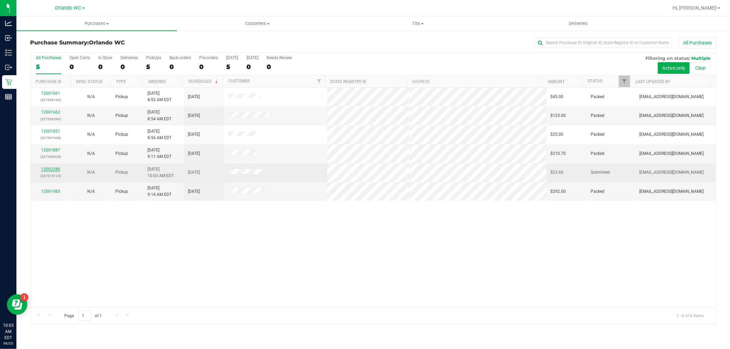
click at [54, 171] on link "12002286" at bounding box center [50, 169] width 19 height 5
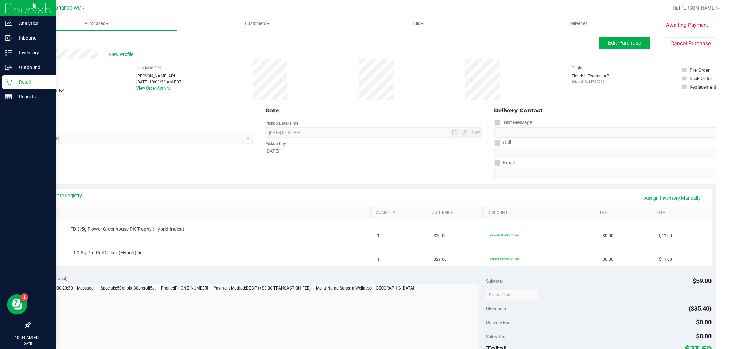
click at [15, 86] on p "Retail" at bounding box center [32, 82] width 41 height 8
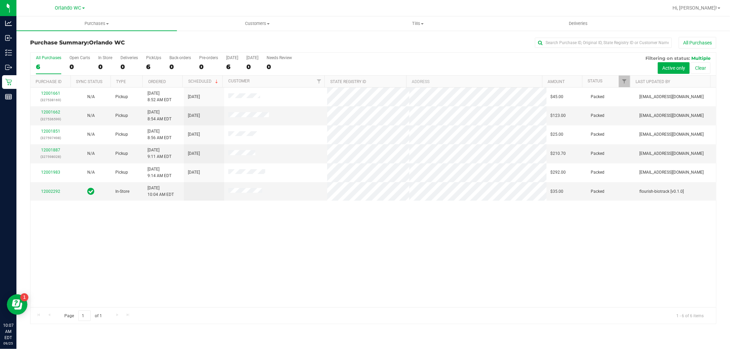
click at [53, 62] on label "All Purchases 6" at bounding box center [48, 64] width 25 height 19
click at [0, 0] on input "All Purchases 6" at bounding box center [0, 0] width 0 height 0
click at [51, 168] on link "12002327" at bounding box center [50, 169] width 19 height 5
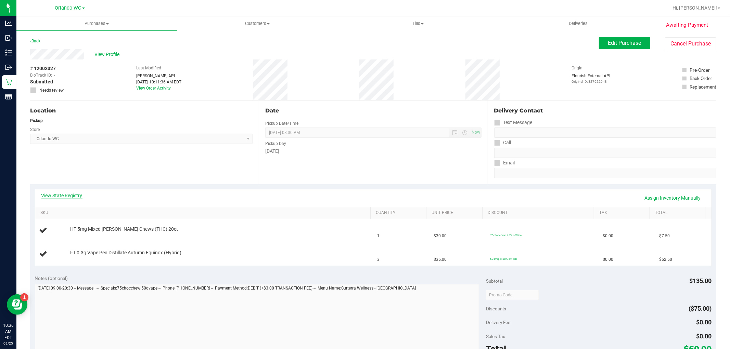
click at [59, 197] on link "View State Registry" at bounding box center [61, 195] width 41 height 7
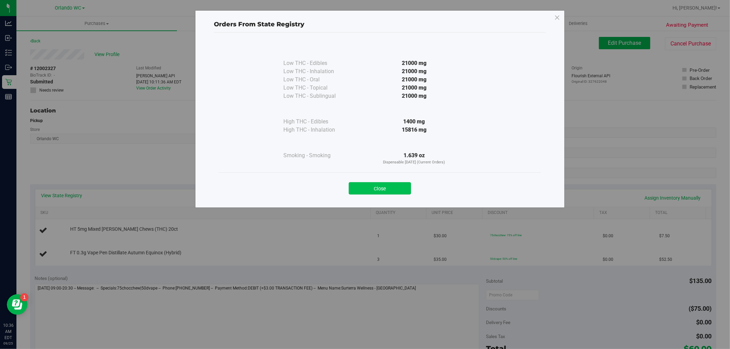
click at [380, 190] on button "Close" at bounding box center [380, 188] width 62 height 12
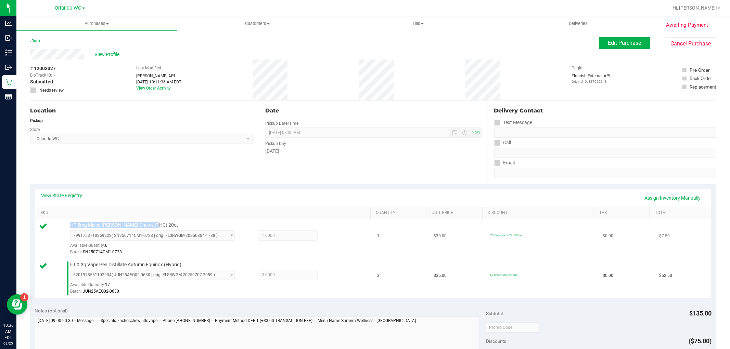
drag, startPoint x: 180, startPoint y: 227, endPoint x: 63, endPoint y: 225, distance: 117.4
click at [63, 225] on div "HT 5mg Mixed [PERSON_NAME] Chews (THC) 20ct 7991753710269222 ( SN250714CM1-0728…" at bounding box center [204, 239] width 330 height 34
copy div "HT 5mg Mixed [PERSON_NAME] Chews (THC) 20ct"
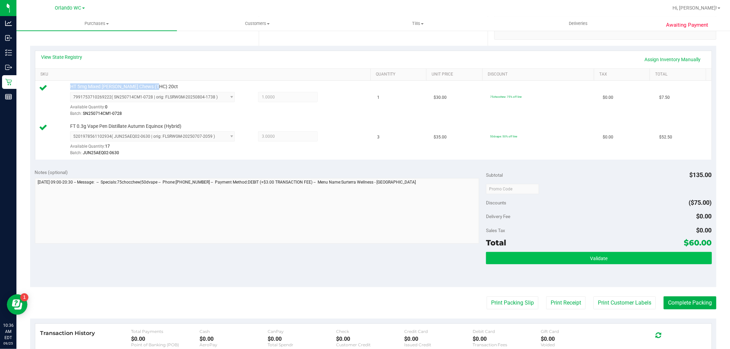
scroll to position [152, 0]
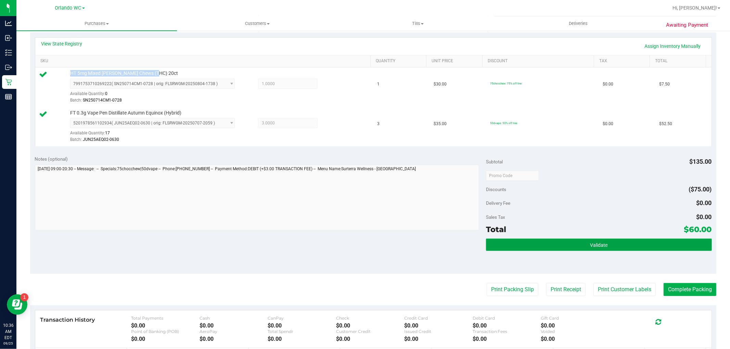
click at [596, 246] on span "Validate" at bounding box center [598, 245] width 17 height 5
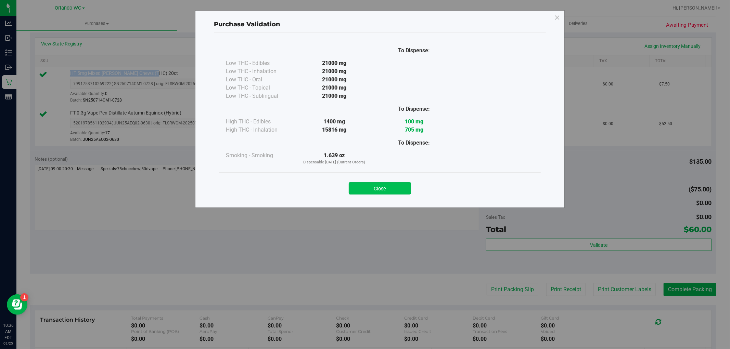
click at [392, 187] on button "Close" at bounding box center [380, 188] width 62 height 12
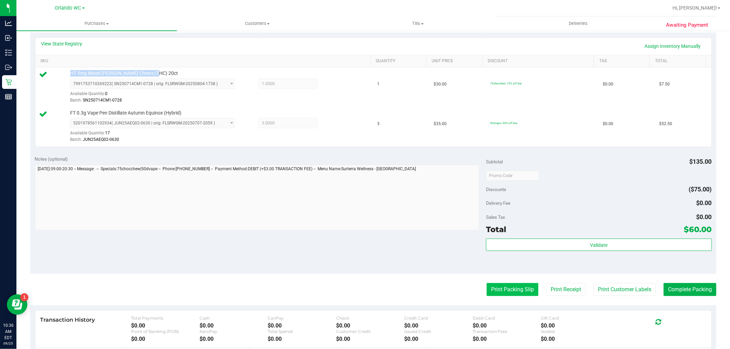
click at [505, 286] on button "Print Packing Slip" at bounding box center [513, 289] width 52 height 13
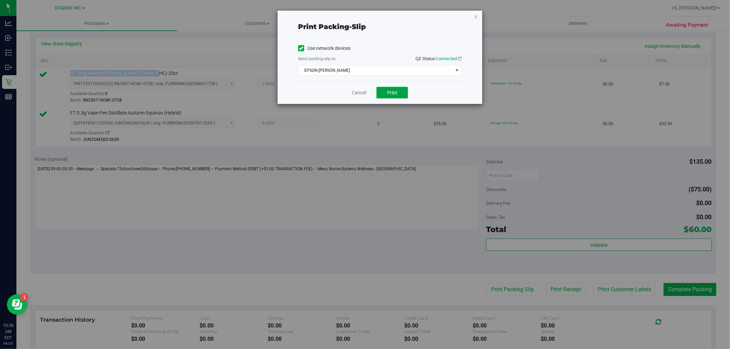
click at [402, 93] on button "Print" at bounding box center [391, 93] width 31 height 12
click at [357, 96] on link "Cancel" at bounding box center [359, 92] width 14 height 7
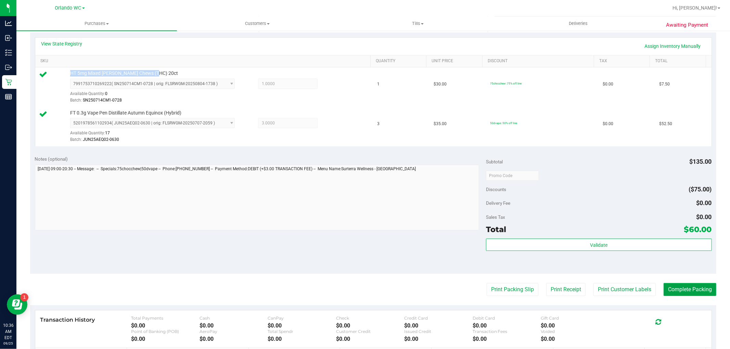
click at [672, 287] on button "Complete Packing" at bounding box center [689, 289] width 53 height 13
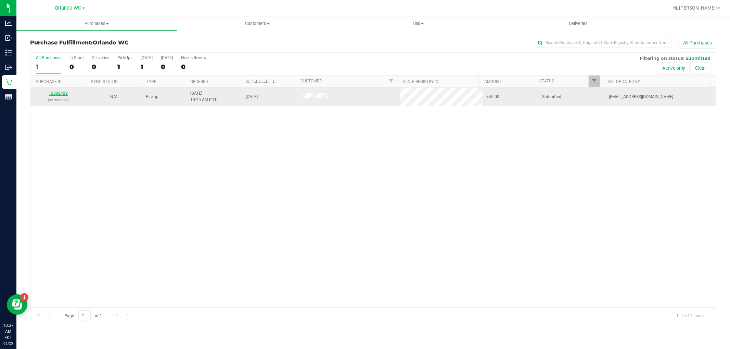
click at [57, 94] on link "12002429" at bounding box center [58, 93] width 19 height 5
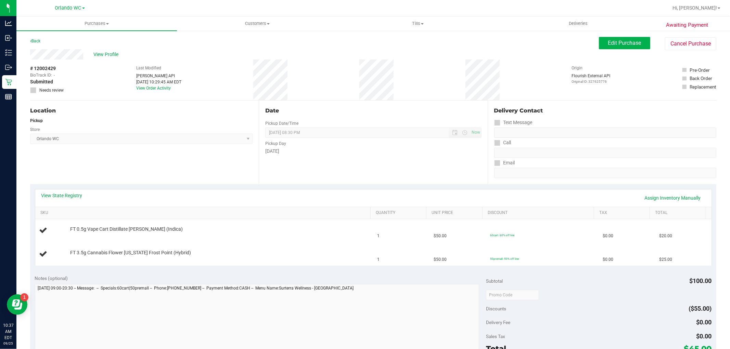
click at [63, 203] on div "View State Registry Assign Inventory Manually" at bounding box center [373, 198] width 664 height 12
click at [64, 200] on div "View State Registry Assign Inventory Manually" at bounding box center [373, 198] width 664 height 12
click at [66, 198] on link "View State Registry" at bounding box center [61, 195] width 41 height 7
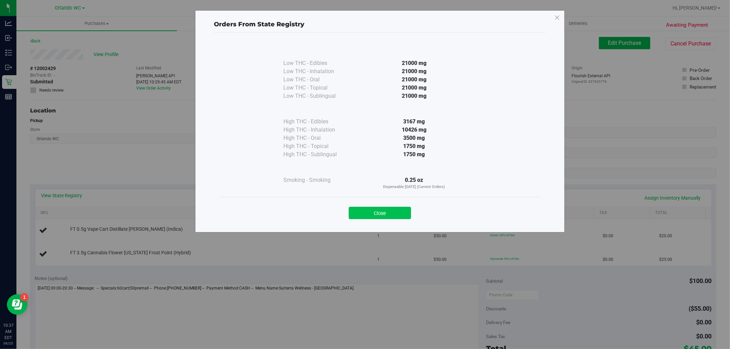
click at [393, 215] on button "Close" at bounding box center [380, 213] width 62 height 12
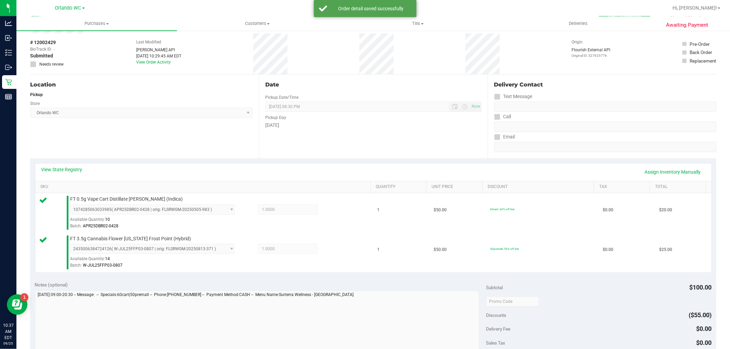
scroll to position [114, 0]
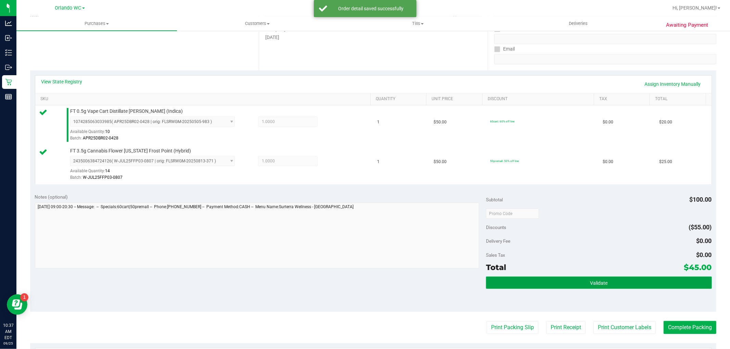
click at [529, 288] on button "Validate" at bounding box center [598, 283] width 225 height 12
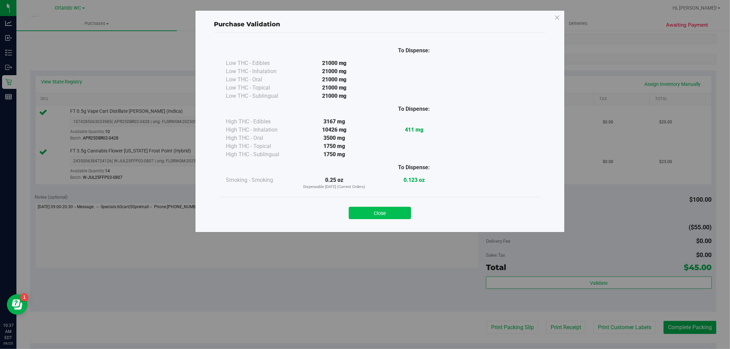
click at [382, 210] on button "Close" at bounding box center [380, 213] width 62 height 12
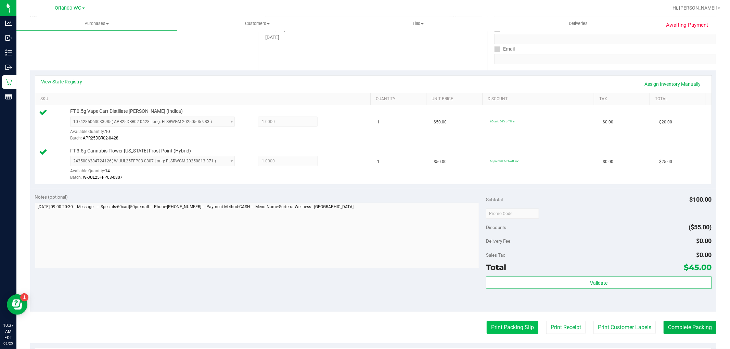
click at [504, 323] on button "Print Packing Slip" at bounding box center [513, 327] width 52 height 13
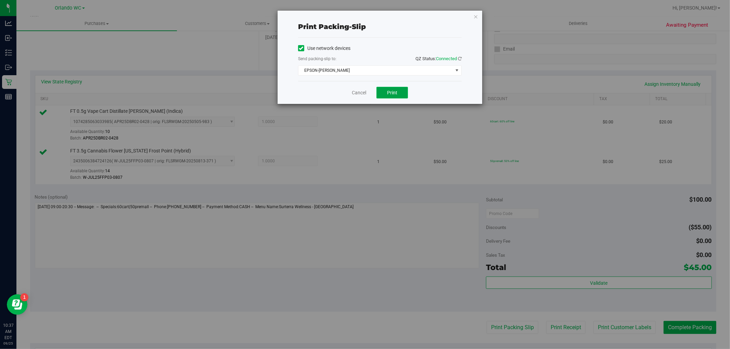
click at [397, 90] on span "Print" at bounding box center [392, 92] width 10 height 5
click at [365, 94] on link "Cancel" at bounding box center [359, 92] width 14 height 7
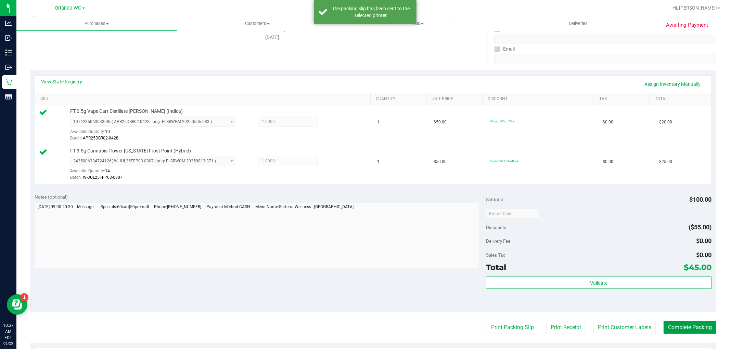
click at [698, 328] on button "Complete Packing" at bounding box center [689, 327] width 53 height 13
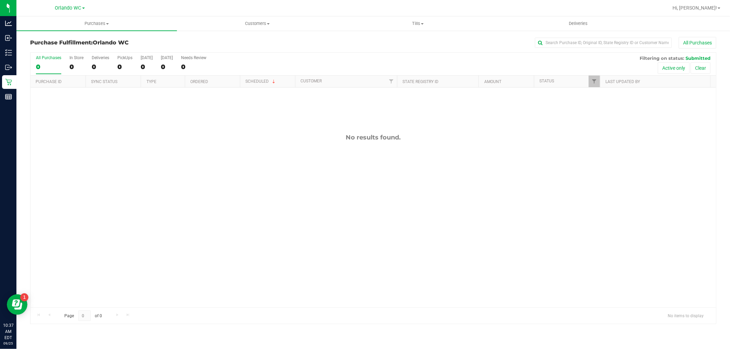
drag, startPoint x: 396, startPoint y: 90, endPoint x: 378, endPoint y: 50, distance: 43.5
click at [378, 50] on div "Purchase Fulfillment: Orlando WC All Purchases" at bounding box center [373, 44] width 686 height 15
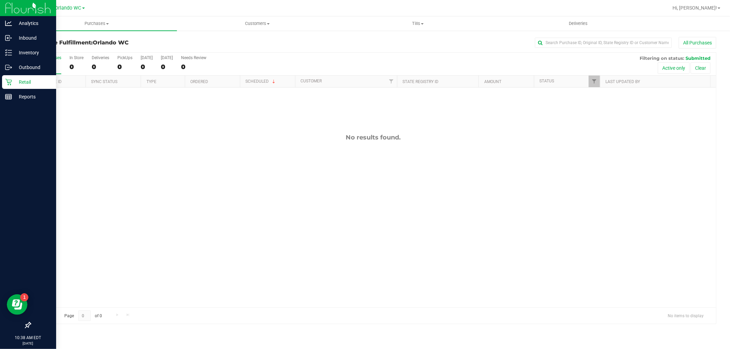
click at [13, 78] on p "Retail" at bounding box center [32, 82] width 41 height 8
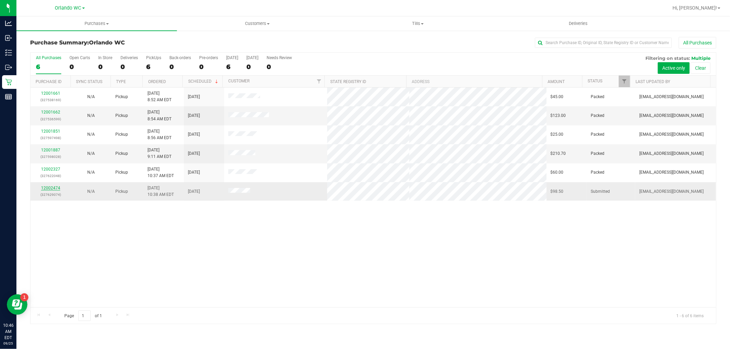
click at [50, 190] on link "12002474" at bounding box center [50, 188] width 19 height 5
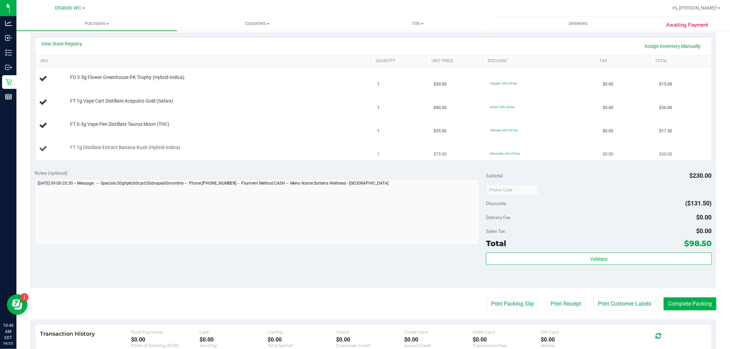
scroll to position [112, 0]
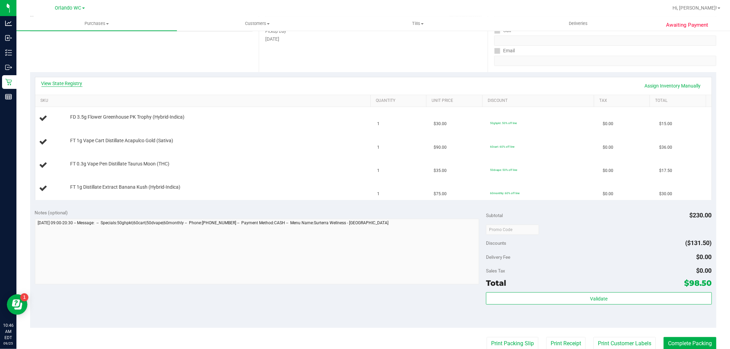
click at [73, 81] on link "View State Registry" at bounding box center [61, 83] width 41 height 7
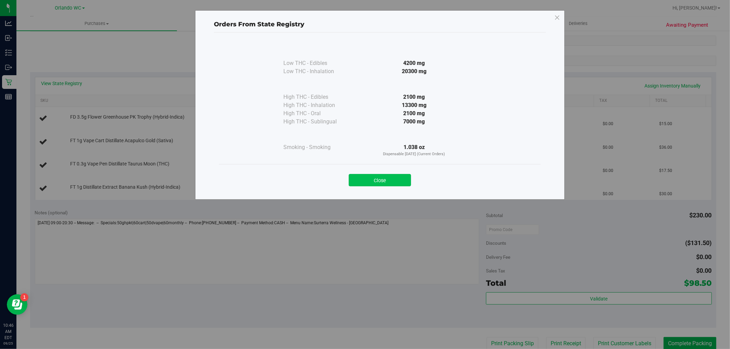
click at [397, 183] on button "Close" at bounding box center [380, 180] width 62 height 12
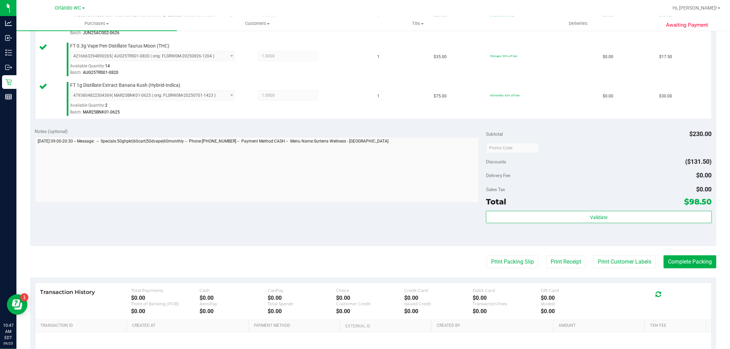
scroll to position [264, 0]
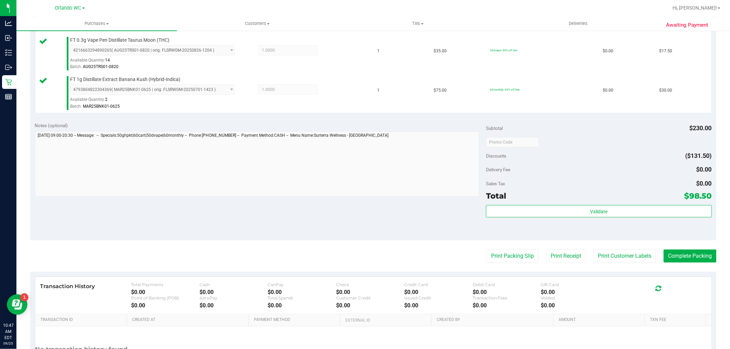
click at [628, 205] on div "Subtotal $230.00 Discounts ($131.50) Delivery Fee $0.00 Sales Tax $0.00 Total $…" at bounding box center [598, 179] width 225 height 114
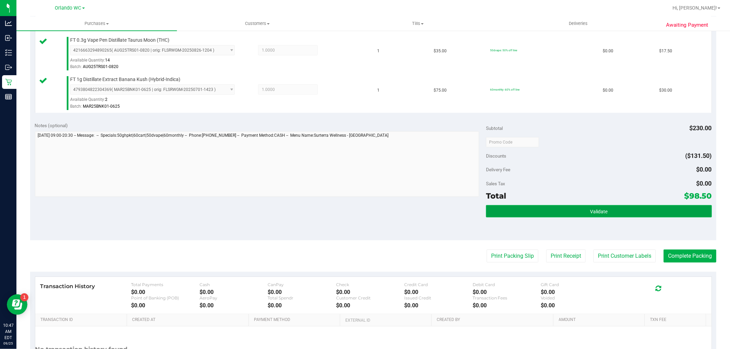
click at [626, 207] on button "Validate" at bounding box center [598, 211] width 225 height 12
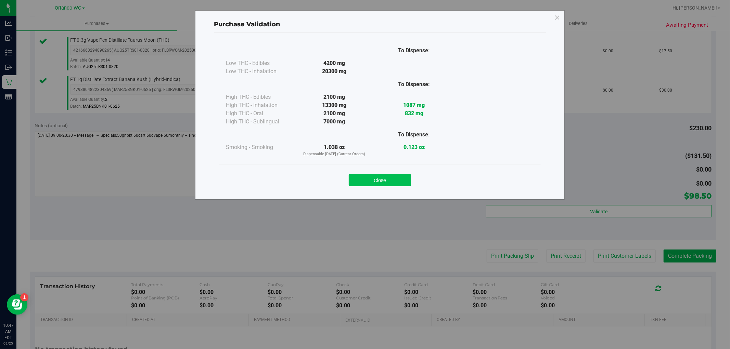
click at [395, 183] on button "Close" at bounding box center [380, 180] width 62 height 12
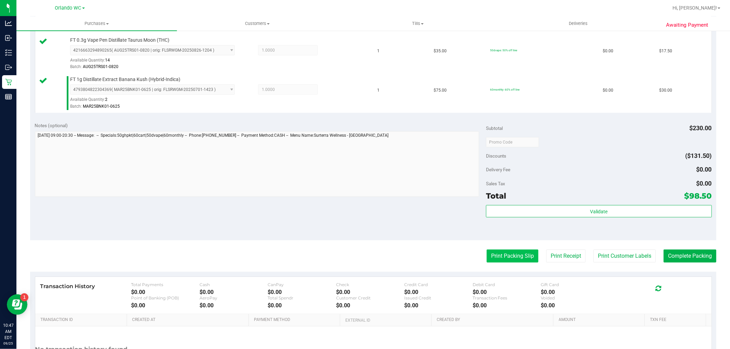
click at [496, 254] on button "Print Packing Slip" at bounding box center [513, 256] width 52 height 13
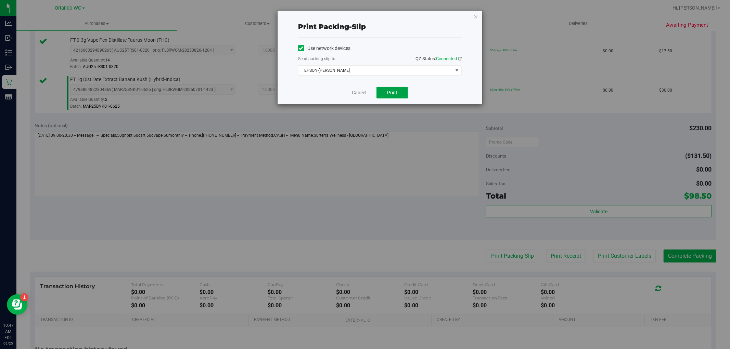
click at [391, 91] on span "Print" at bounding box center [392, 92] width 10 height 5
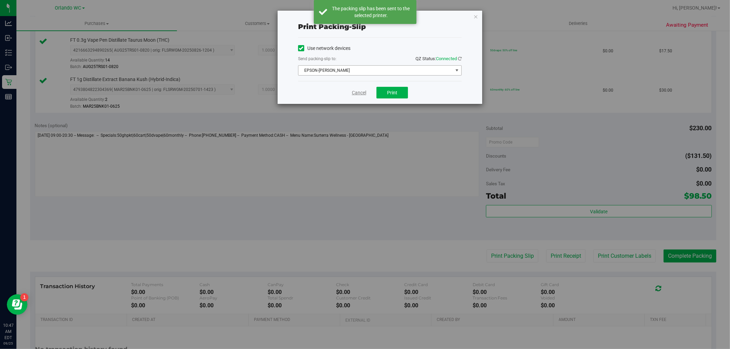
click at [352, 94] on link "Cancel" at bounding box center [359, 92] width 14 height 7
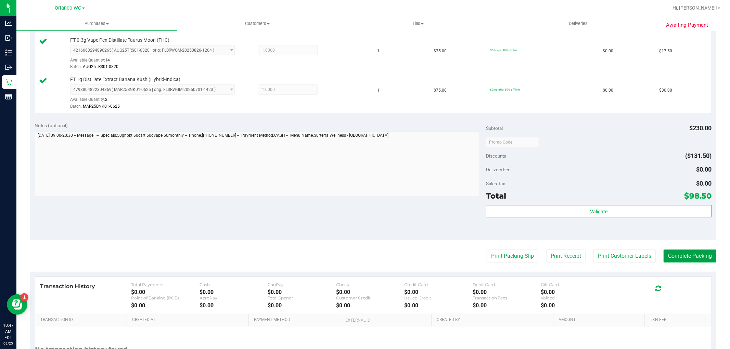
click at [693, 259] on button "Complete Packing" at bounding box center [689, 256] width 53 height 13
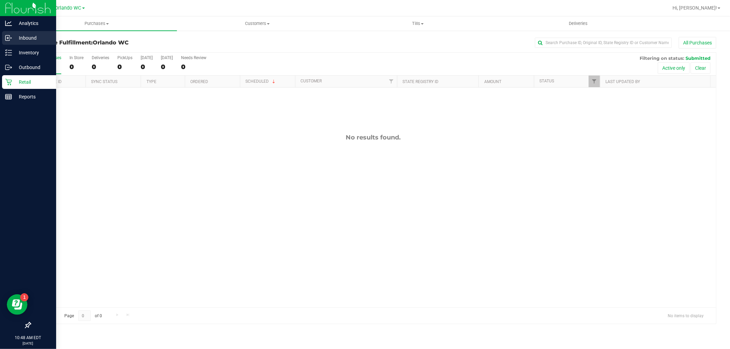
click at [28, 36] on p "Inbound" at bounding box center [32, 38] width 41 height 8
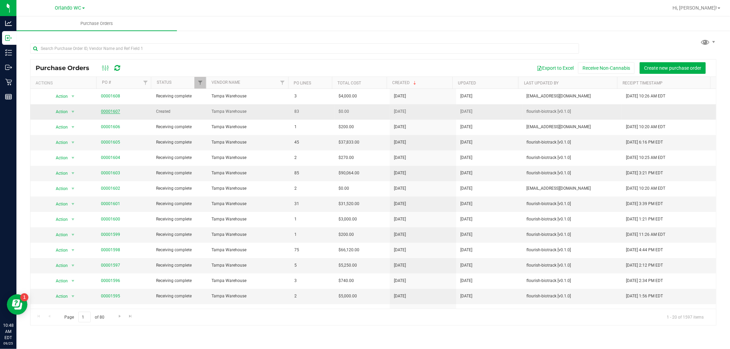
click at [107, 112] on link "00001607" at bounding box center [110, 111] width 19 height 5
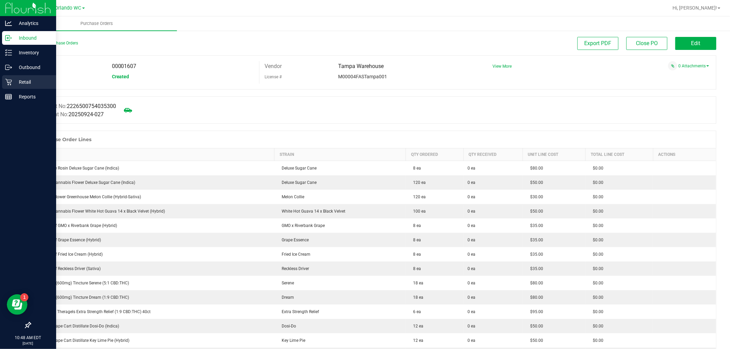
click at [0, 81] on link "Retail" at bounding box center [28, 82] width 56 height 15
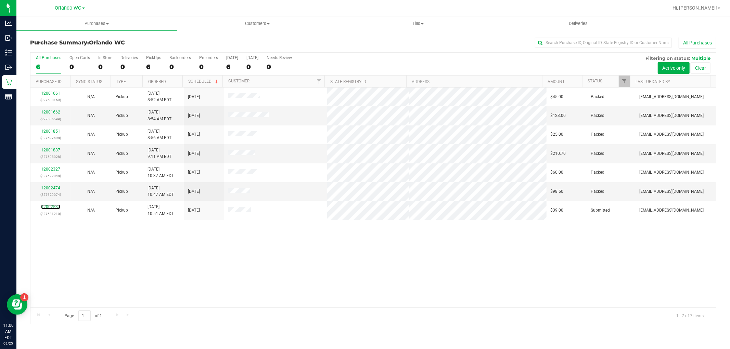
click at [47, 208] on link "12002537" at bounding box center [50, 207] width 19 height 5
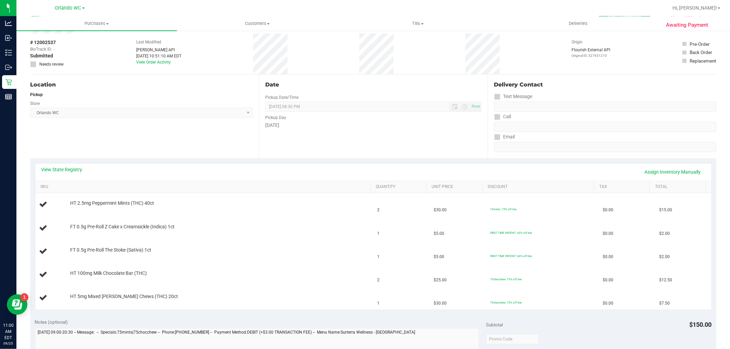
scroll to position [38, 0]
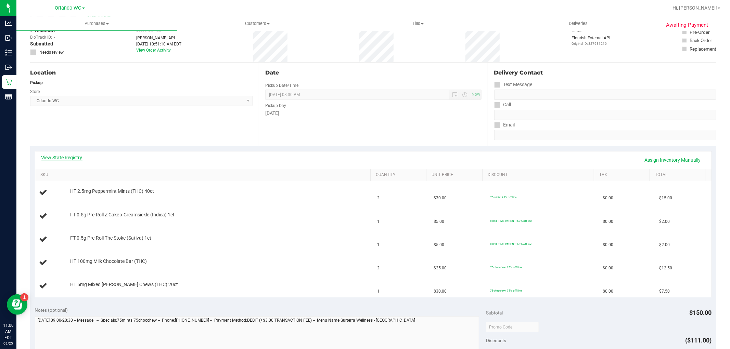
click at [73, 156] on link "View State Registry" at bounding box center [61, 157] width 41 height 7
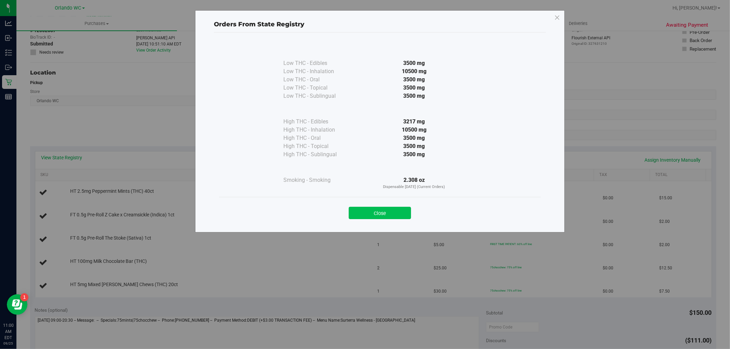
click at [392, 214] on button "Close" at bounding box center [380, 213] width 62 height 12
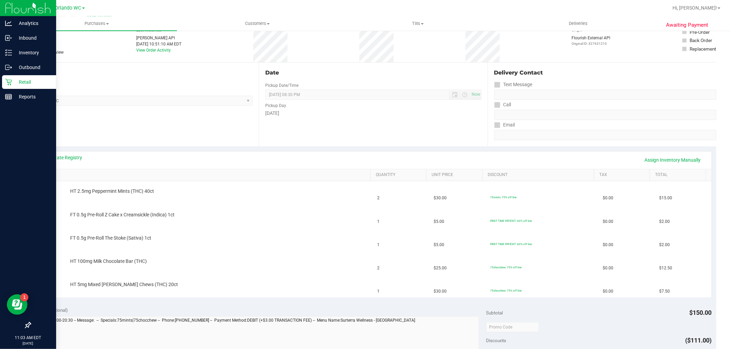
click at [16, 82] on p "Retail" at bounding box center [32, 82] width 41 height 8
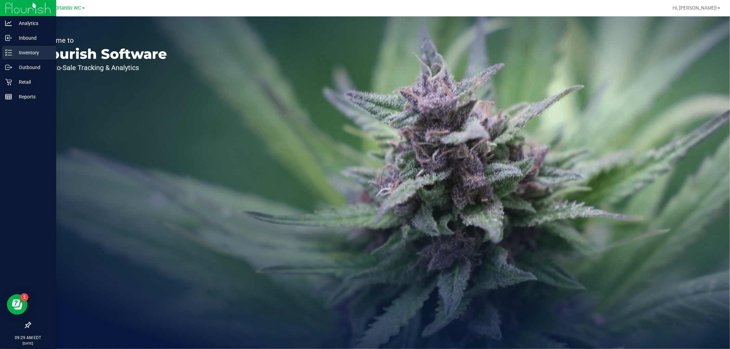
click at [5, 49] on icon at bounding box center [8, 52] width 7 height 7
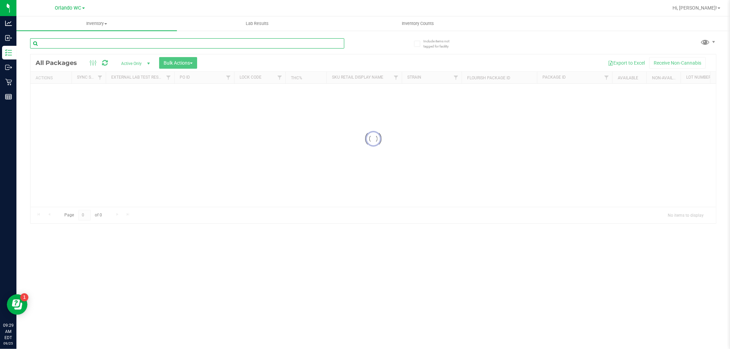
click at [149, 43] on input "text" at bounding box center [187, 43] width 314 height 10
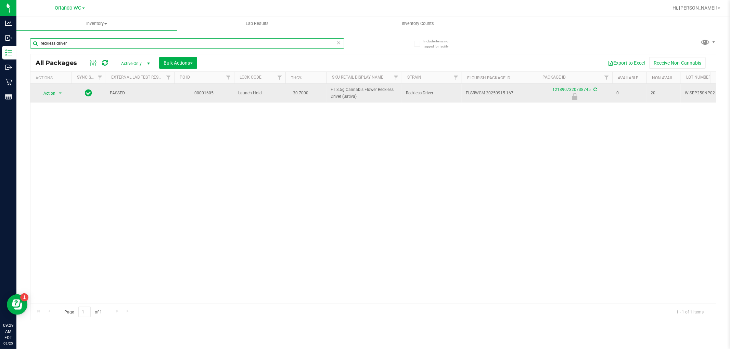
type input "reckless driver"
click at [56, 95] on span "select" at bounding box center [60, 94] width 9 height 10
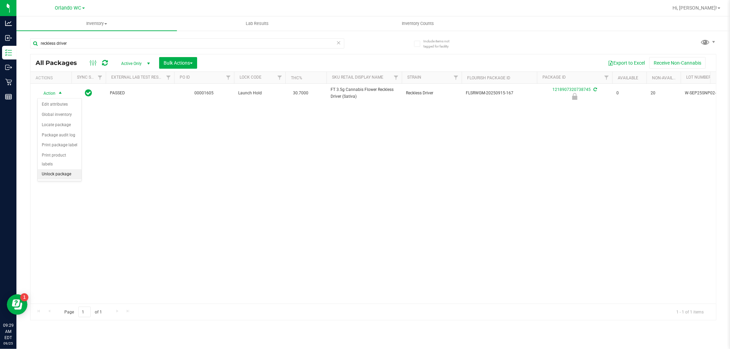
click at [67, 180] on li "Unlock package" at bounding box center [60, 174] width 44 height 10
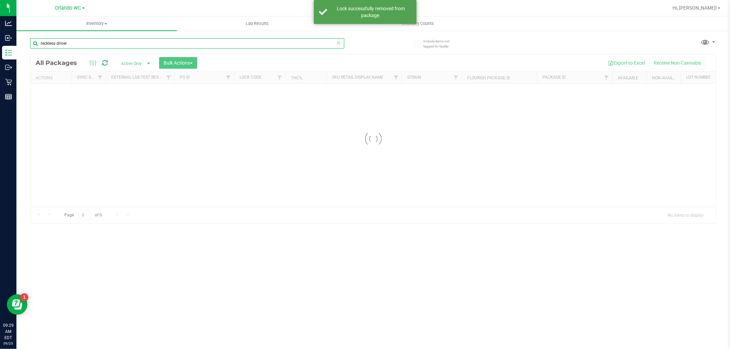
click at [72, 45] on input "reckless driver" at bounding box center [187, 43] width 314 height 10
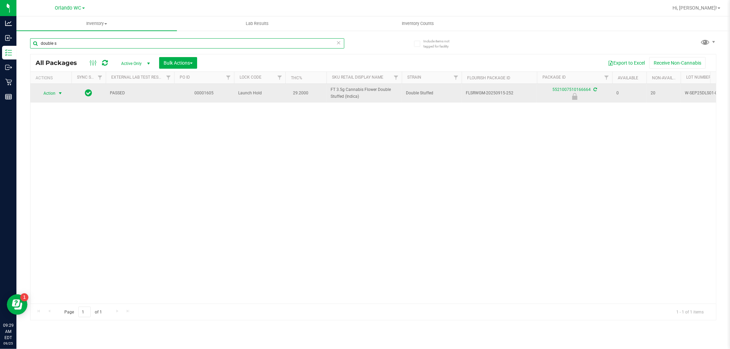
type input "double s"
click at [52, 97] on span "Action" at bounding box center [46, 94] width 18 height 10
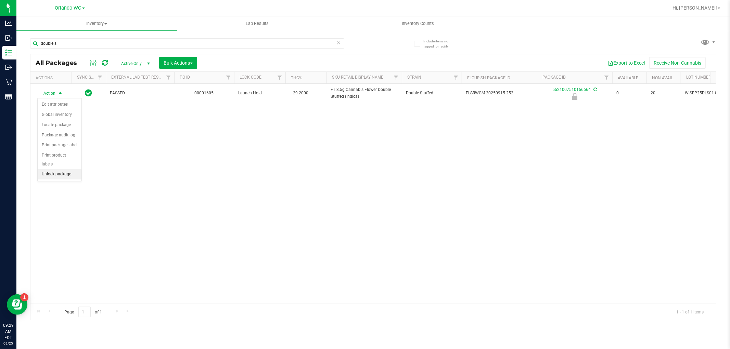
click at [66, 179] on li "Unlock package" at bounding box center [60, 174] width 44 height 10
click at [382, 141] on div "Action Action Adjust qty Create package Edit attributes Global inventory Locate…" at bounding box center [372, 194] width 685 height 220
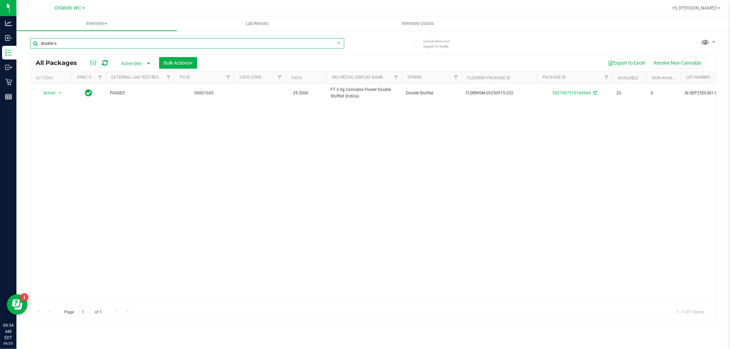
click at [270, 46] on input "double s" at bounding box center [187, 43] width 314 height 10
click at [269, 46] on input "double s" at bounding box center [187, 43] width 314 height 10
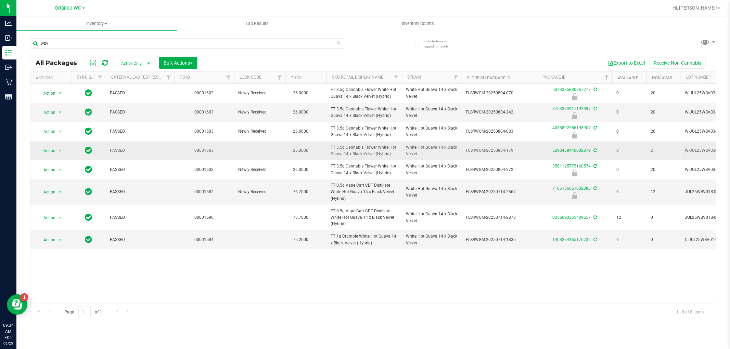
drag, startPoint x: 397, startPoint y: 155, endPoint x: 327, endPoint y: 146, distance: 70.0
click at [327, 146] on td "FT 3.5g Cannabis Flower White Hot Guava 14 x Black Velvet (Hybrid)" at bounding box center [363, 151] width 75 height 19
copy span "FT 3.5g Cannabis Flower White Hot Guava 14 x Black Velvet (Hybrid)"
click at [151, 39] on input "wbv" at bounding box center [187, 43] width 314 height 10
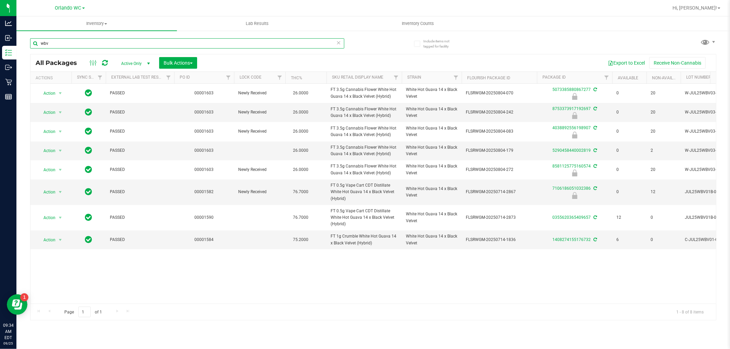
paste input "FT 3.5g Cannabis Flower White Hot Guava 14 x Black Velvet (Hybrid)"
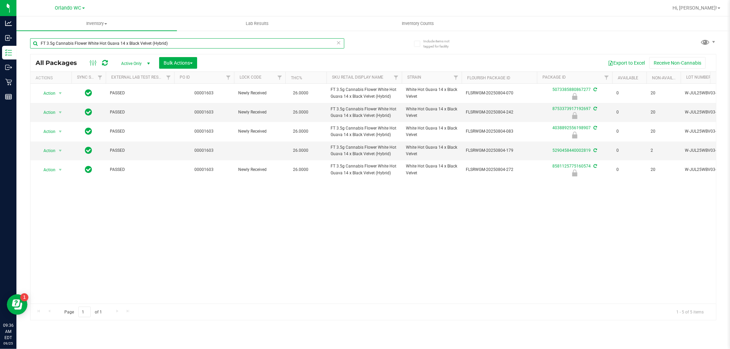
click at [199, 45] on input "FT 3.5g Cannabis Flower White Hot Guava 14 x Black Velvet (Hybrid)" at bounding box center [187, 43] width 314 height 10
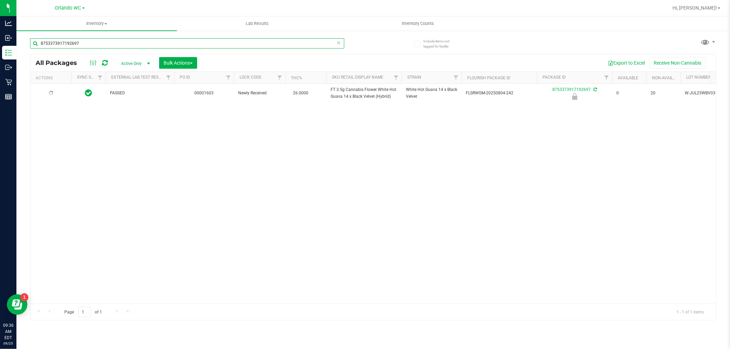
type input "8753373917192697"
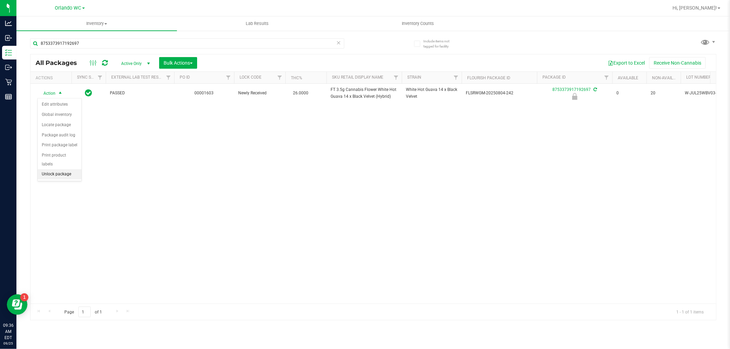
click at [59, 177] on li "Unlock package" at bounding box center [60, 174] width 44 height 10
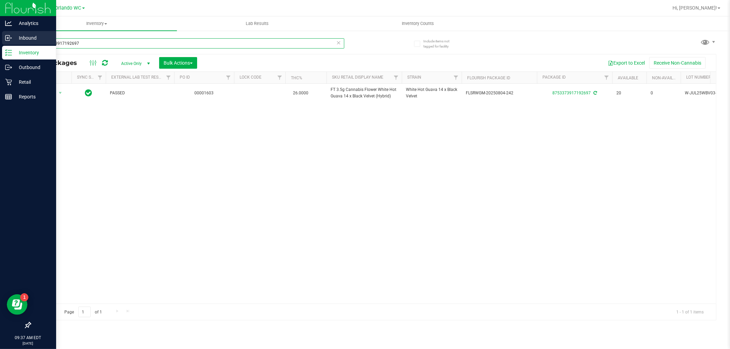
drag, startPoint x: 226, startPoint y: 39, endPoint x: 0, endPoint y: 36, distance: 225.8
click at [0, 39] on div "Analytics Inbound Inventory Outbound Retail Reports 09:37 AM EDT 09/25/2025 09/…" at bounding box center [365, 174] width 730 height 349
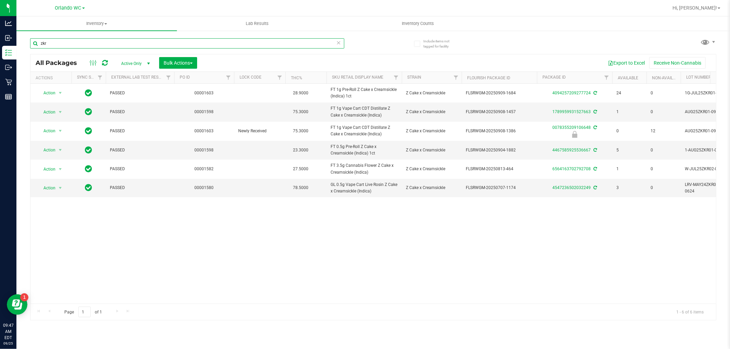
type input "zkr"
click at [62, 48] on input "zkr" at bounding box center [187, 43] width 314 height 10
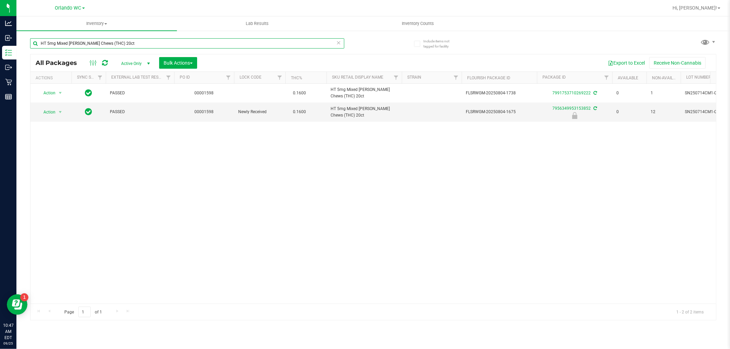
click at [107, 44] on input "HT 5mg Mixed [PERSON_NAME] Chews (THC) 20ct" at bounding box center [187, 43] width 314 height 10
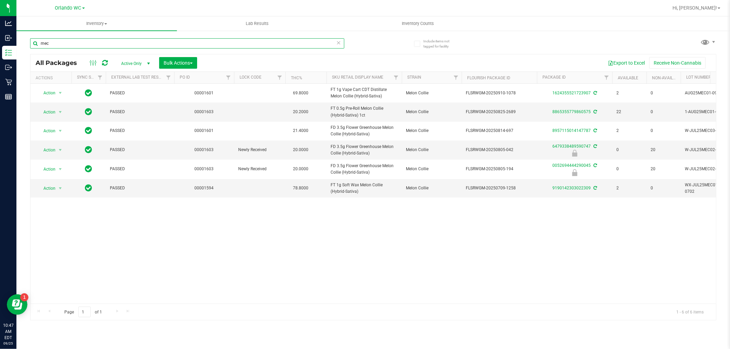
click at [237, 40] on input "mec" at bounding box center [187, 43] width 314 height 10
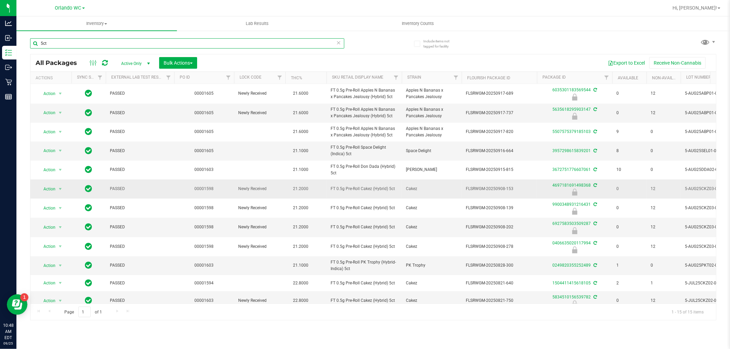
scroll to position [69, 0]
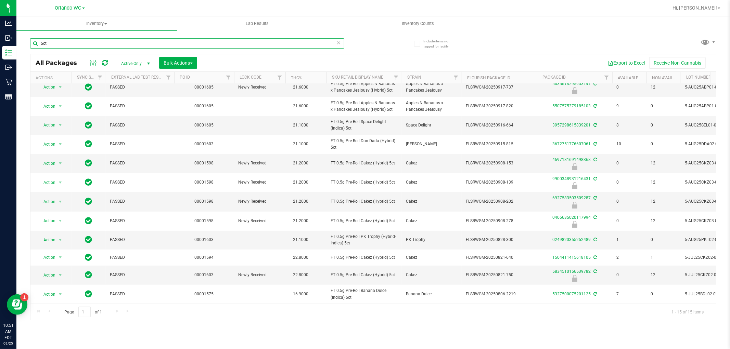
click at [65, 44] on input "5ct" at bounding box center [187, 43] width 314 height 10
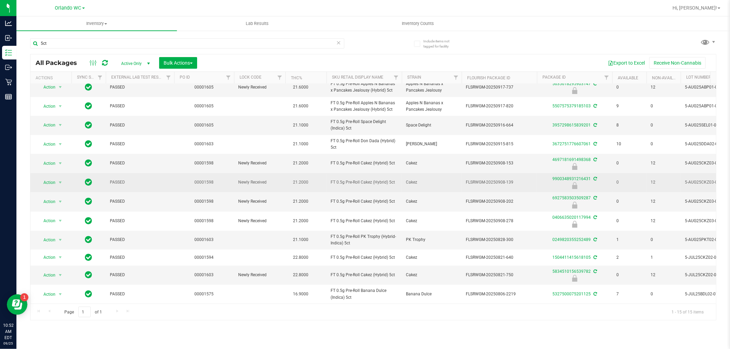
drag, startPoint x: 396, startPoint y: 176, endPoint x: 320, endPoint y: 172, distance: 75.7
click at [320, 173] on tr "Action Action Edit attributes Global inventory Locate package Package audit log…" at bounding box center [531, 182] width 1003 height 19
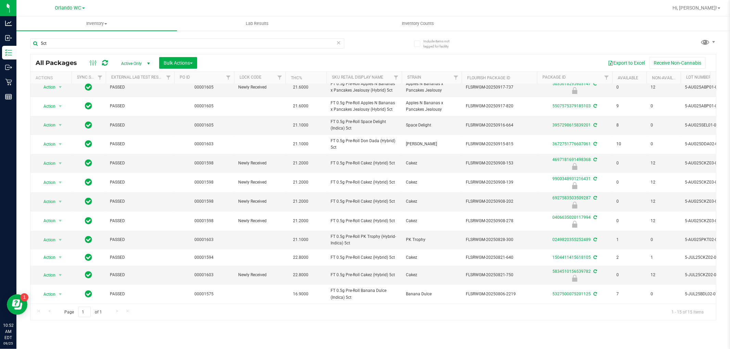
copy tr "FT 0.5g Pre-Roll Cakez (Hybrid) 5ct"
click at [95, 38] on input "5ct" at bounding box center [187, 43] width 314 height 10
paste input "FT 0.5g Pre-Roll Cakez (Hybrid)"
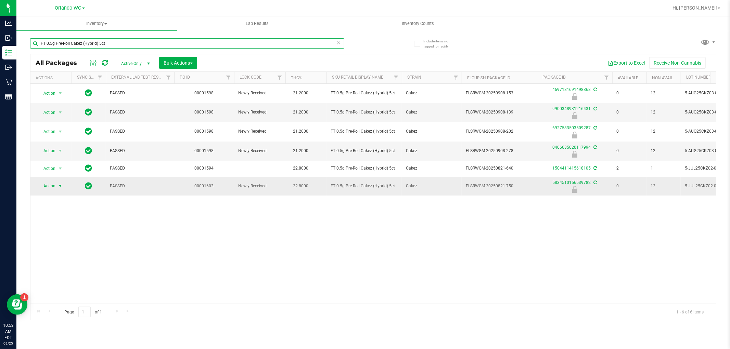
type input "FT 0.5g Pre-Roll Cakez (Hybrid) 5ct"
click at [49, 187] on span "Action" at bounding box center [46, 186] width 18 height 10
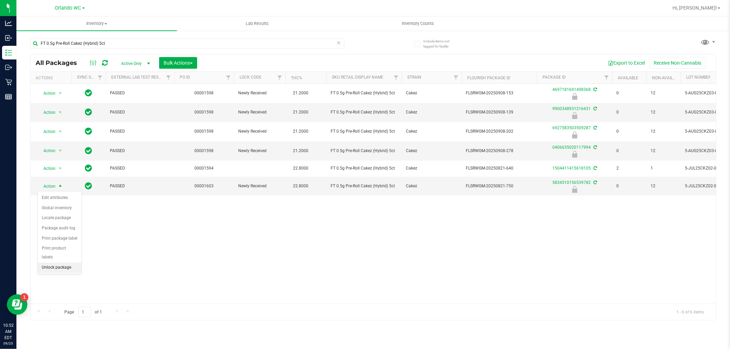
click at [60, 267] on li "Unlock package" at bounding box center [60, 268] width 44 height 10
